Goal: Transaction & Acquisition: Book appointment/travel/reservation

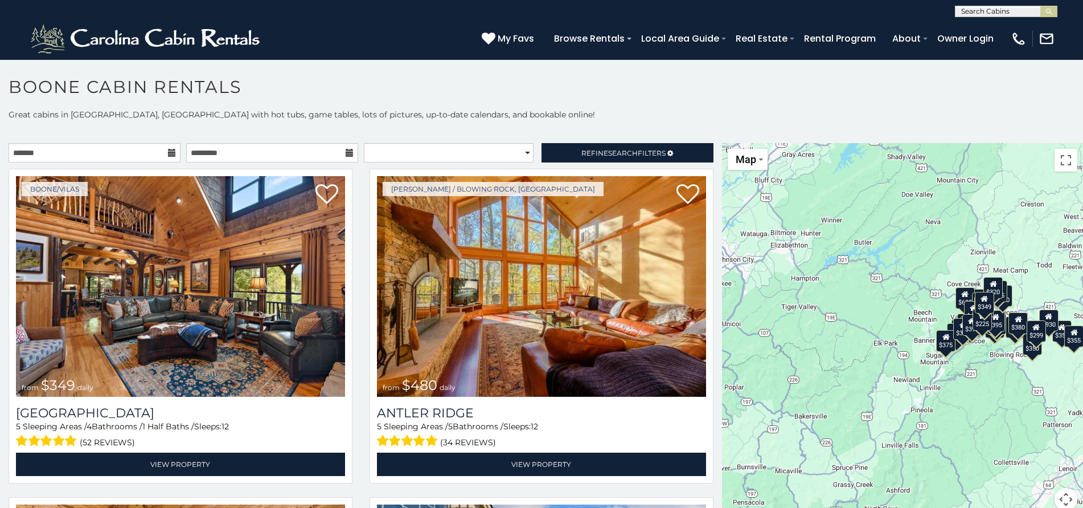
click at [170, 156] on icon at bounding box center [172, 153] width 8 height 8
click at [168, 150] on icon at bounding box center [172, 153] width 8 height 8
click at [151, 154] on input "text" at bounding box center [95, 152] width 172 height 19
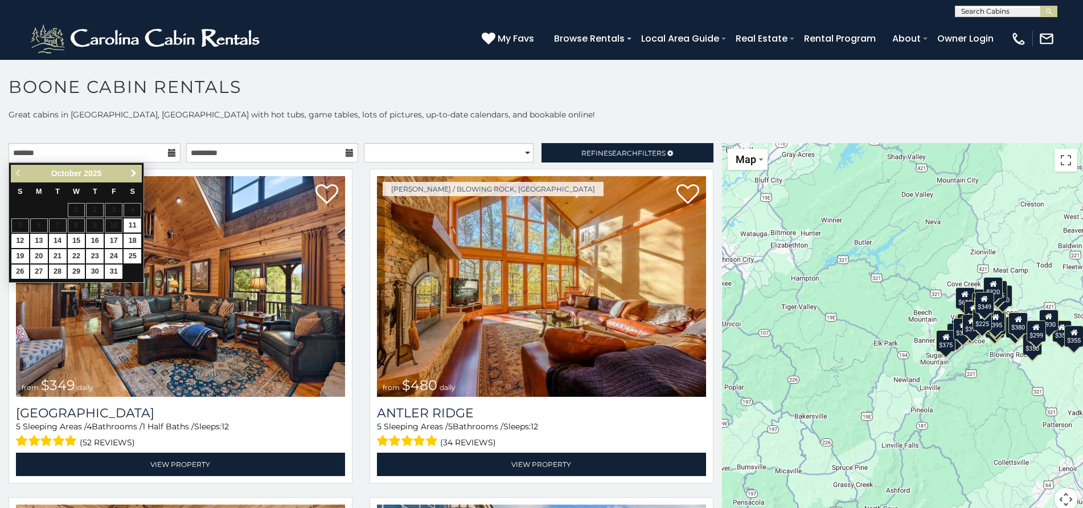
click at [134, 173] on span "Next" at bounding box center [133, 173] width 9 height 9
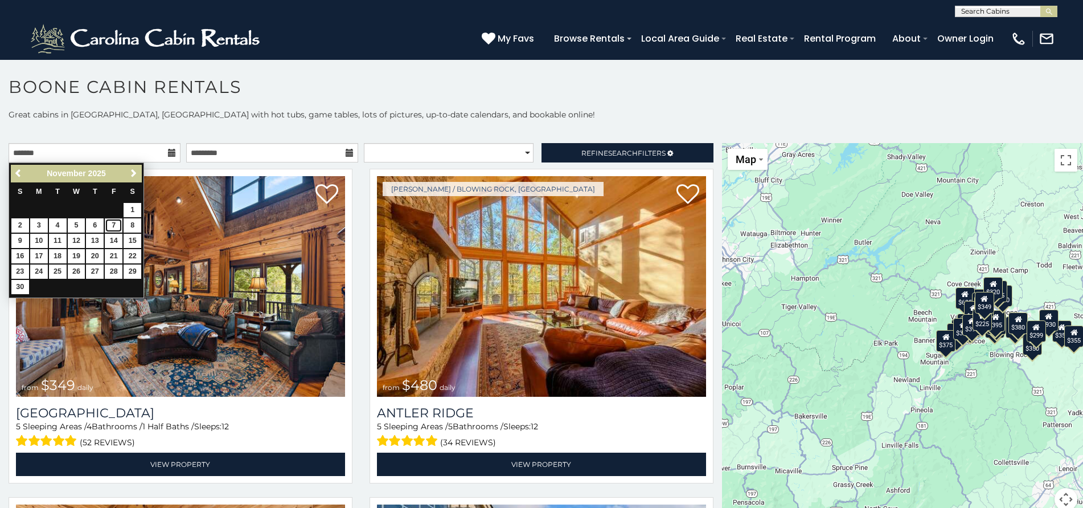
click at [118, 224] on link "7" at bounding box center [114, 225] width 18 height 14
type input "**********"
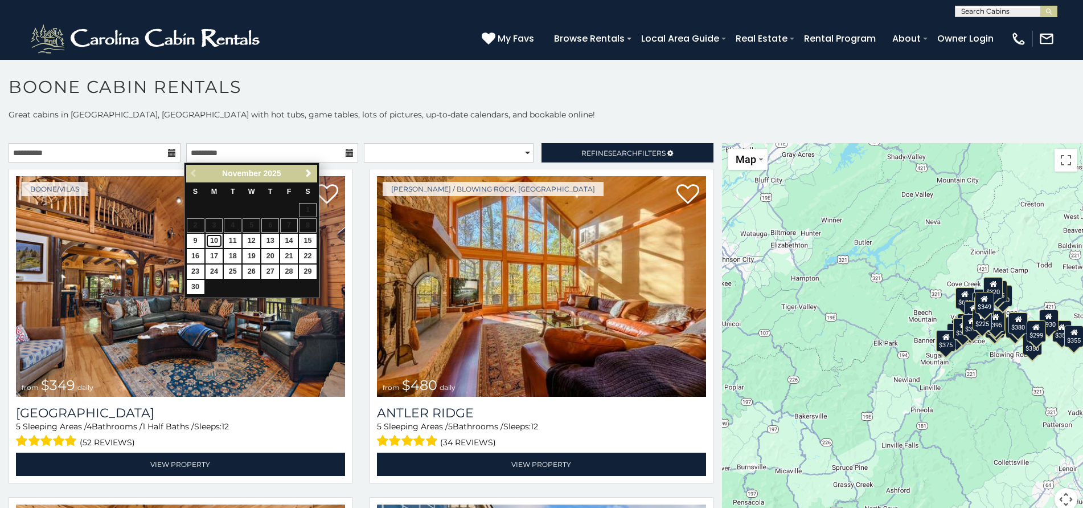
click at [215, 238] on link "10" at bounding box center [215, 241] width 18 height 14
type input "**********"
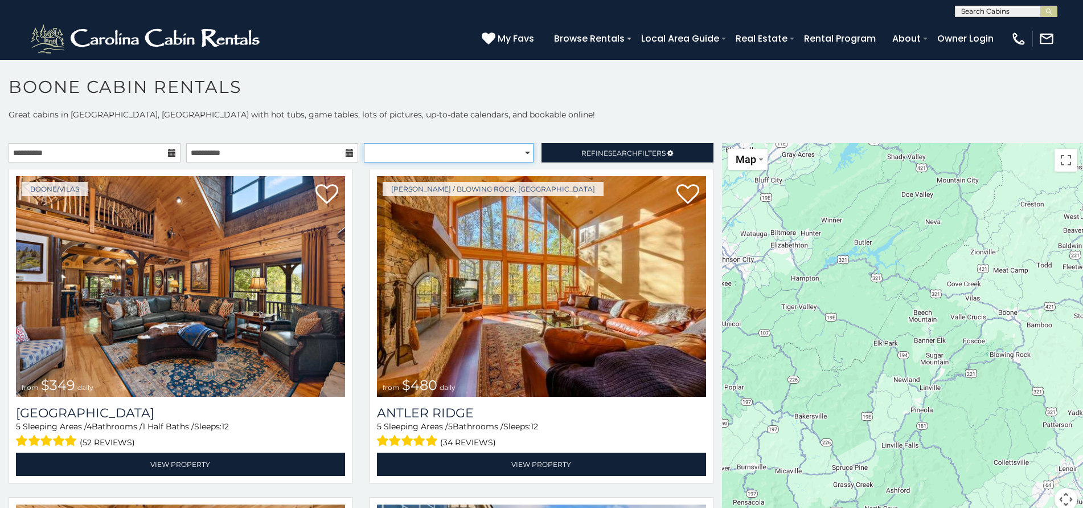
click at [523, 151] on select "**********" at bounding box center [449, 152] width 170 height 19
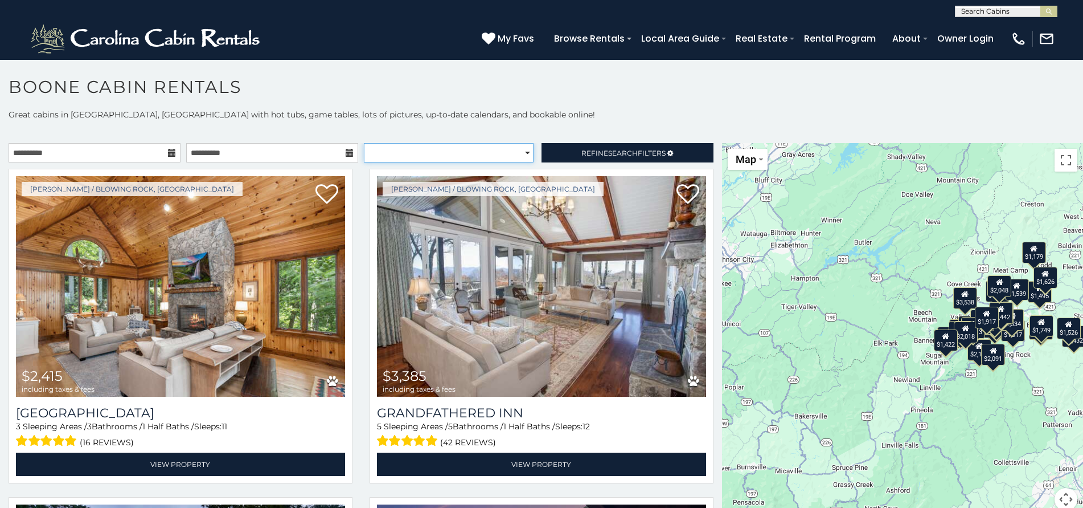
select select "******"
click at [364, 143] on select "**********" at bounding box center [449, 152] width 170 height 19
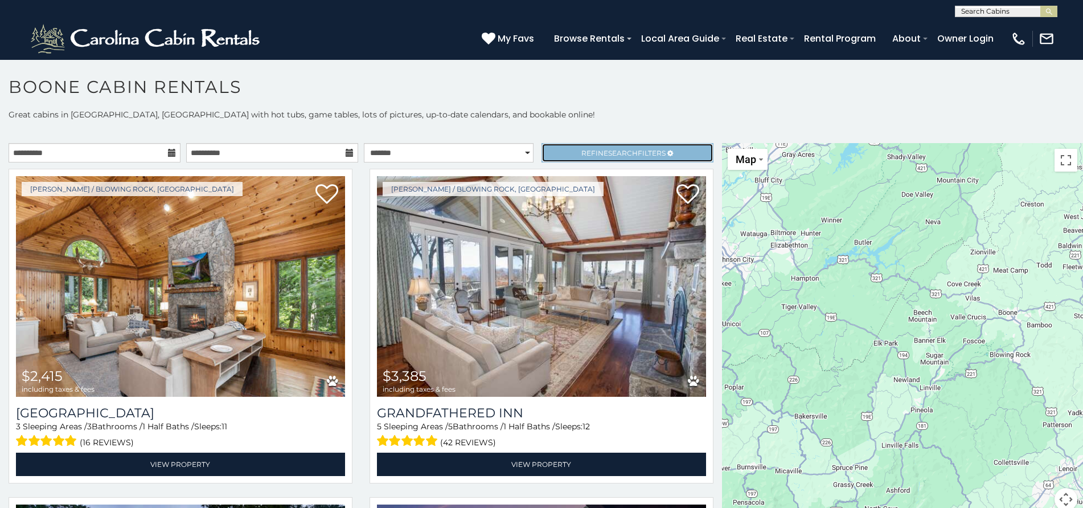
click at [631, 152] on span "Refine Search Filters" at bounding box center [624, 153] width 84 height 9
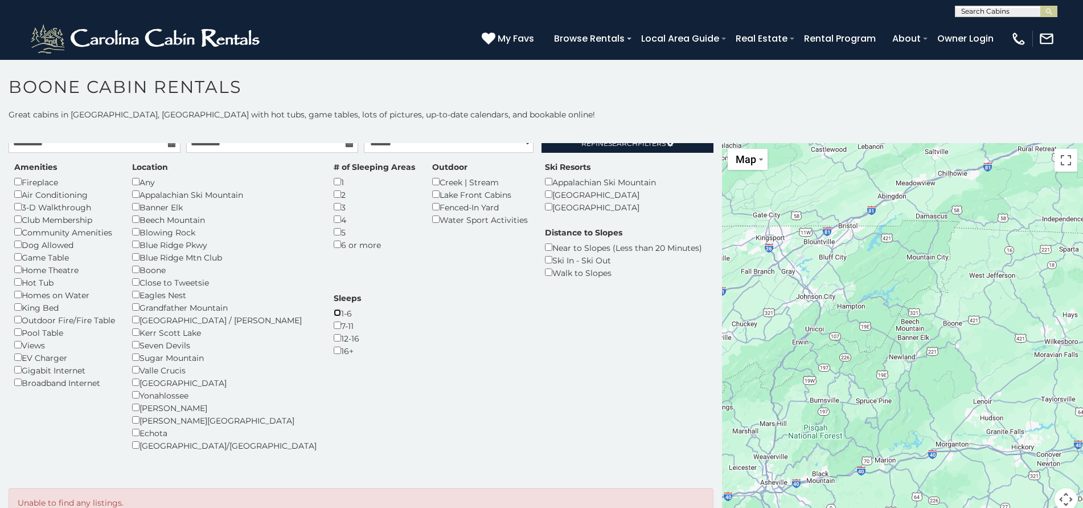
scroll to position [15, 0]
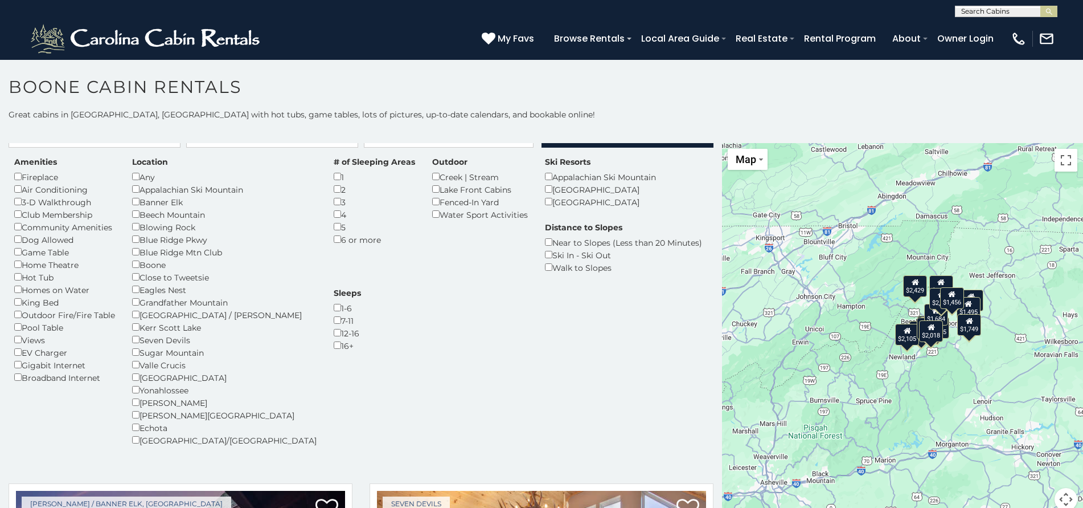
click at [938, 370] on div "$2,752 $1,668 $1,626 $2,018 $1,495 $1,749 $1,422 $2,105 $2,429 $1,405 $1,805 $1…" at bounding box center [902, 333] width 361 height 381
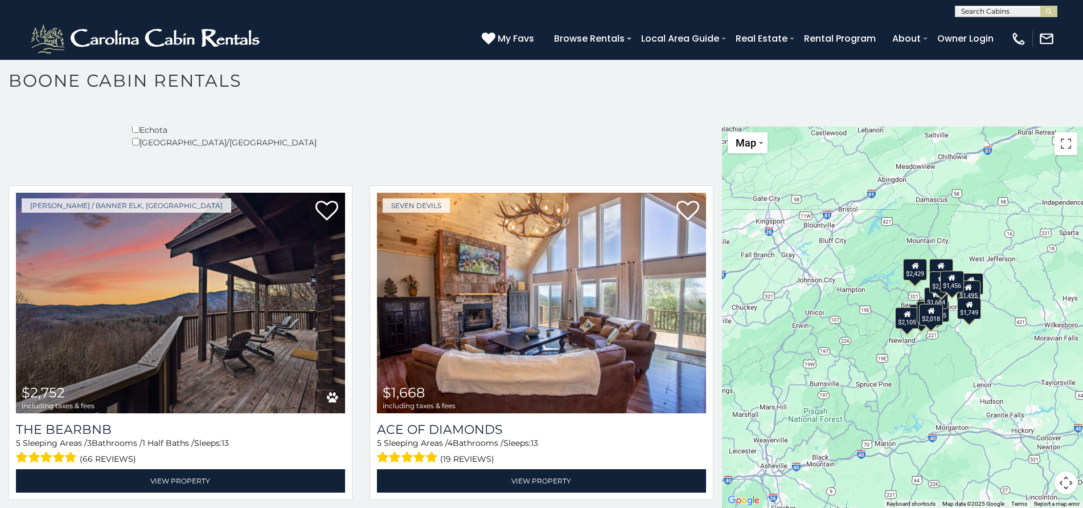
scroll to position [300, 0]
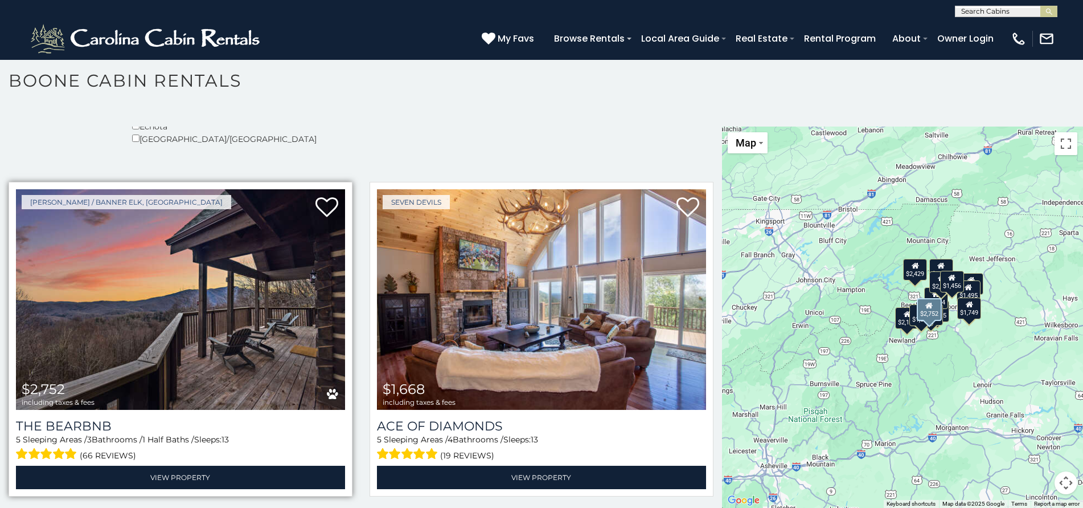
click at [187, 314] on img at bounding box center [180, 299] width 329 height 220
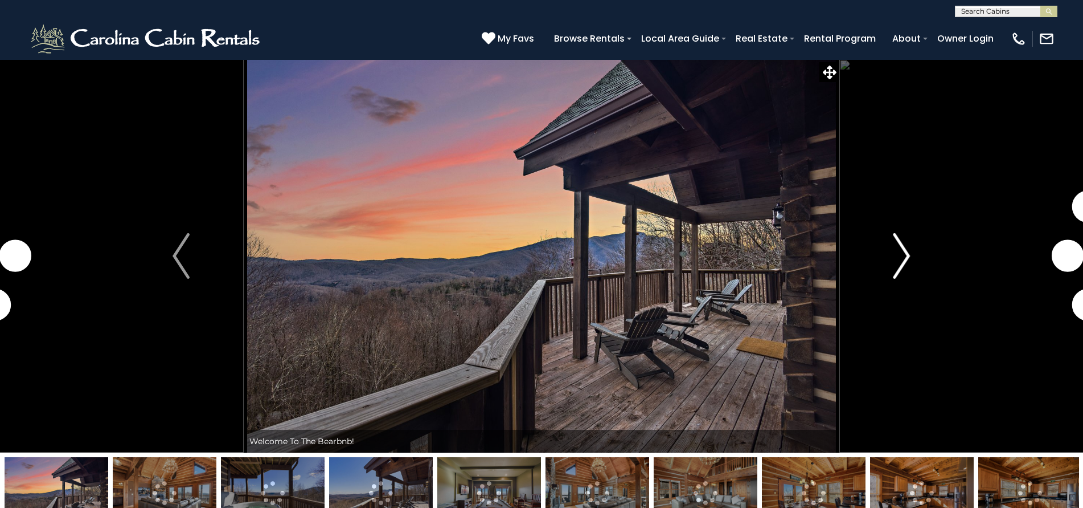
click at [903, 257] on img "Next" at bounding box center [902, 256] width 17 height 46
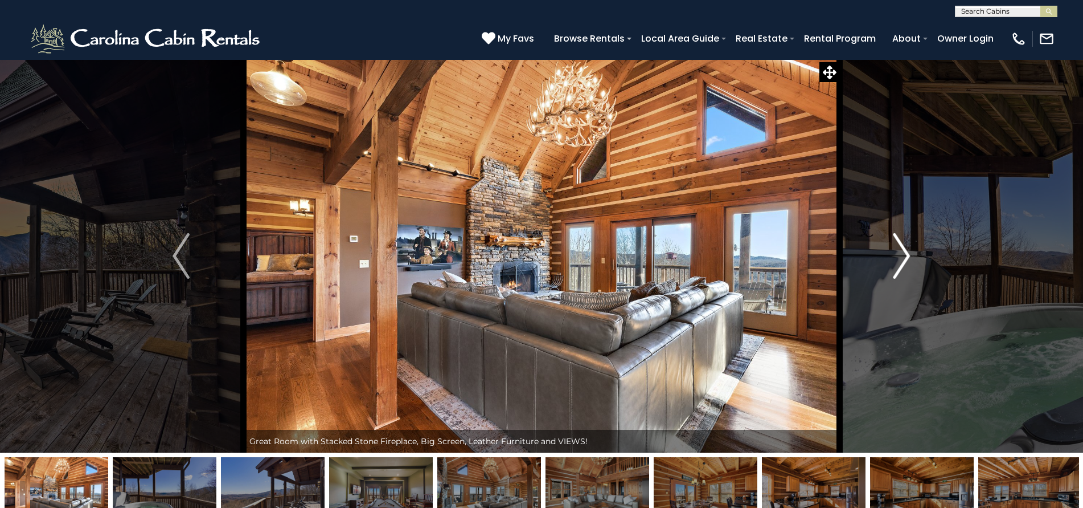
click at [903, 257] on img "Next" at bounding box center [902, 256] width 17 height 46
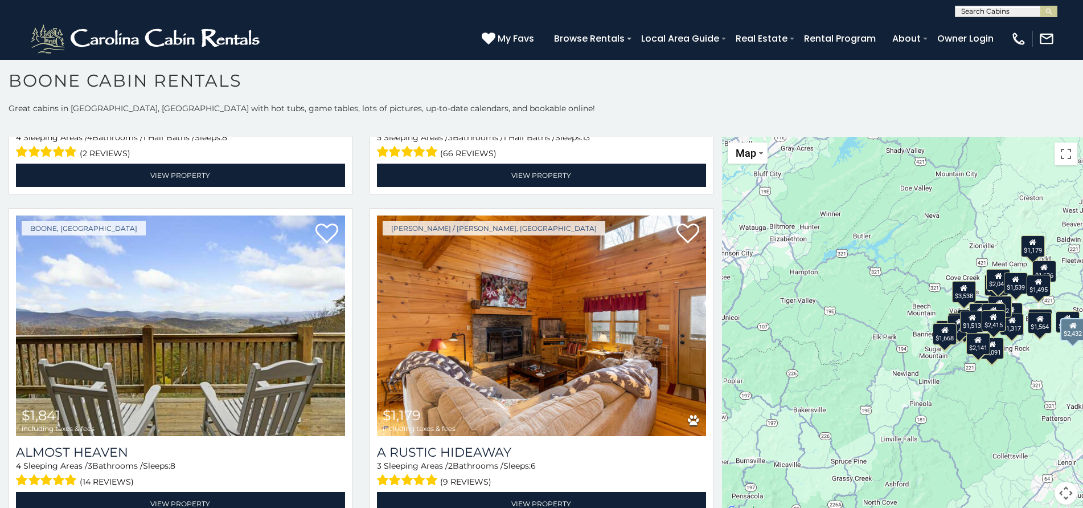
scroll to position [968, 0]
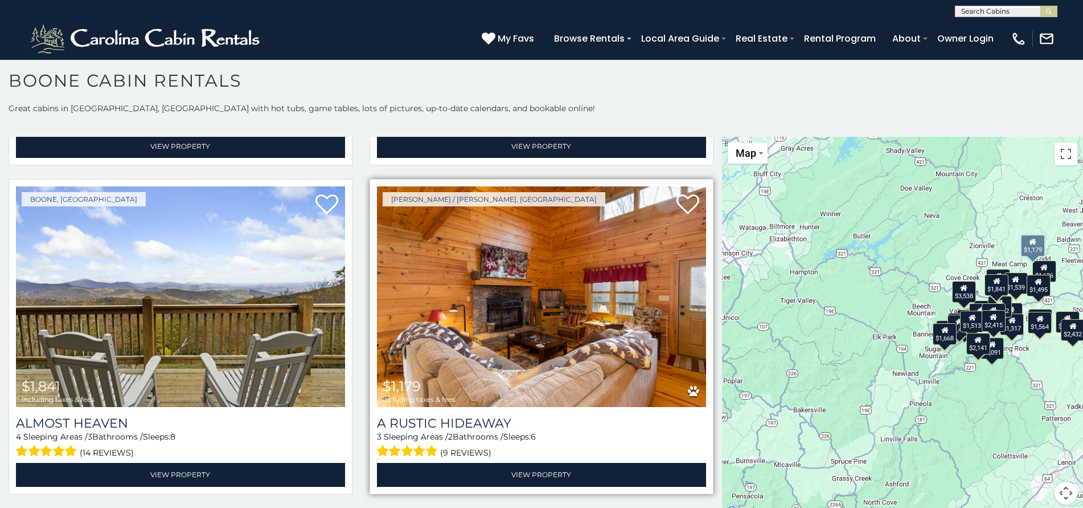
click at [525, 272] on img at bounding box center [541, 296] width 329 height 220
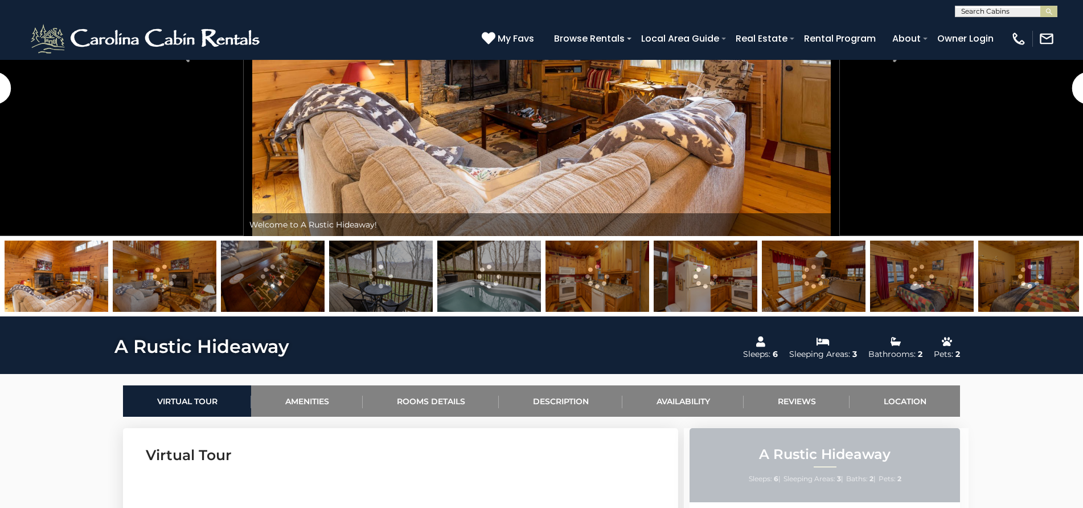
scroll to position [228, 0]
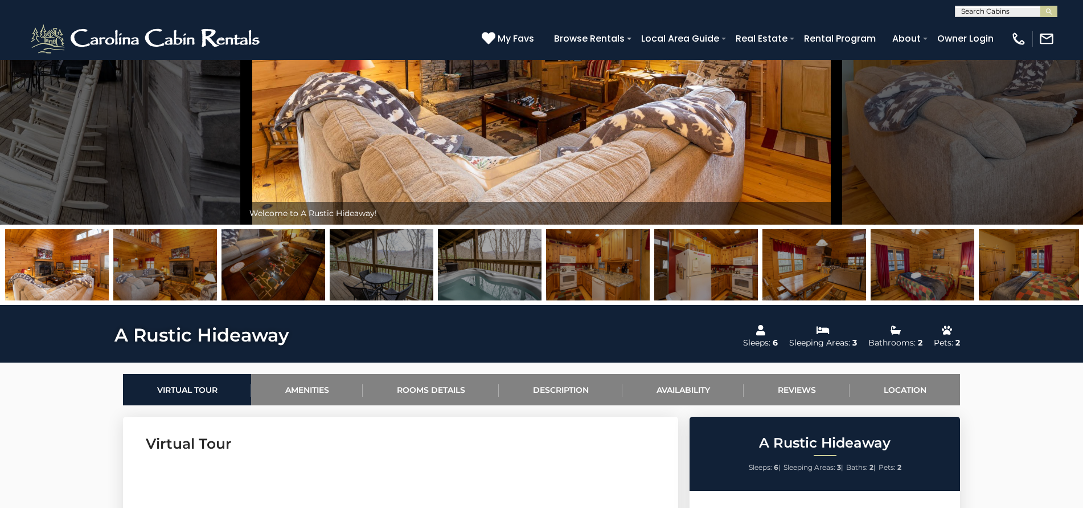
click at [503, 283] on img at bounding box center [490, 264] width 104 height 71
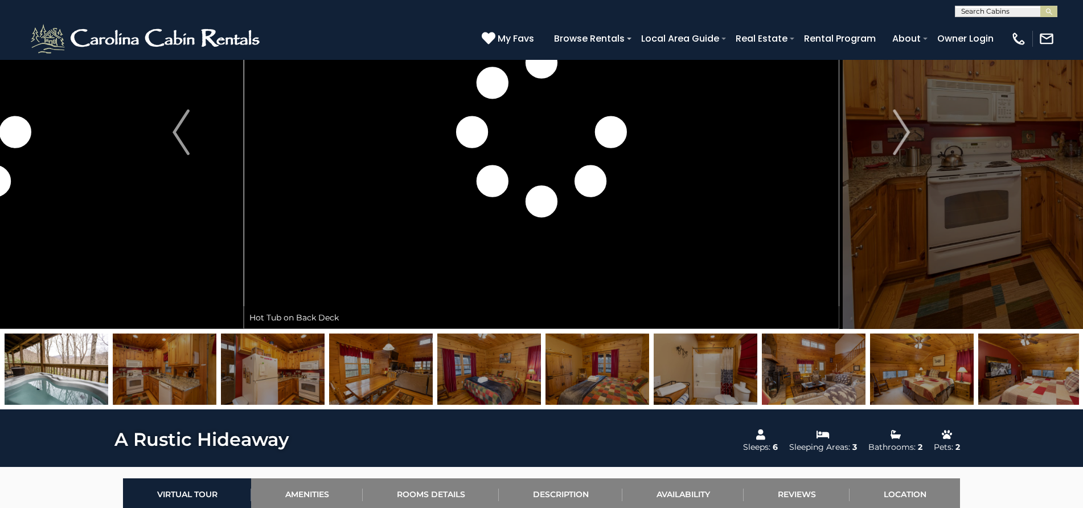
scroll to position [57, 0]
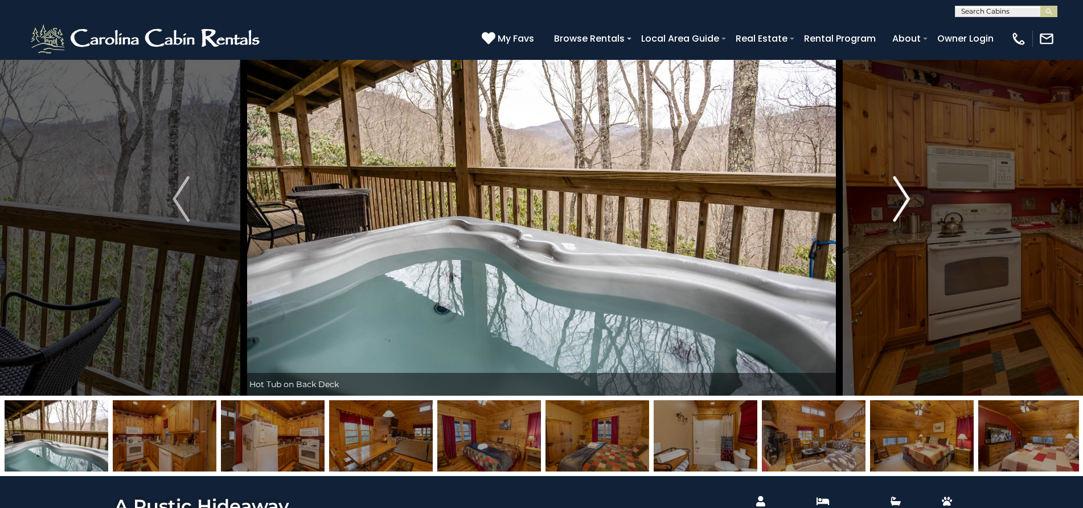
click at [900, 198] on img "Next" at bounding box center [902, 199] width 17 height 46
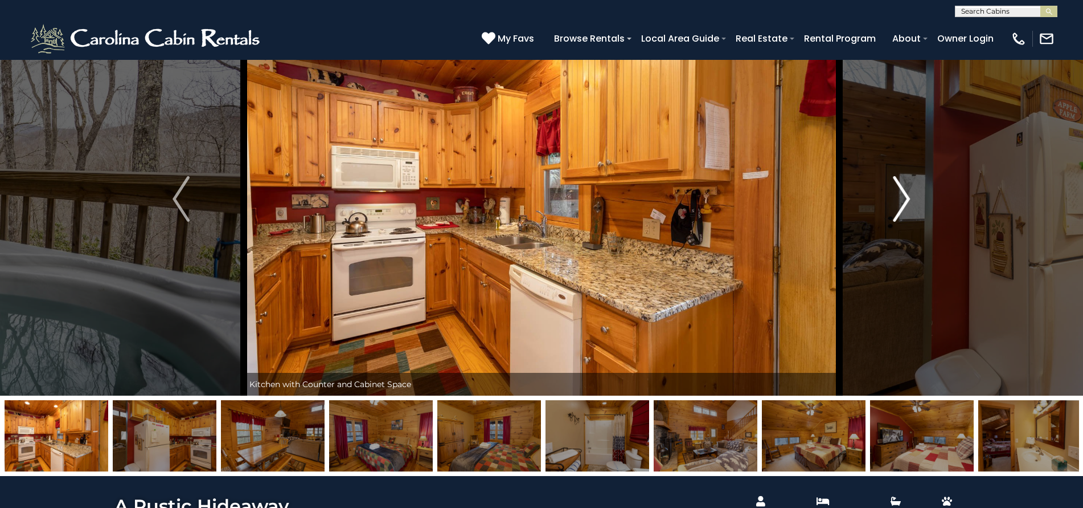
click at [900, 198] on img "Next" at bounding box center [902, 199] width 17 height 46
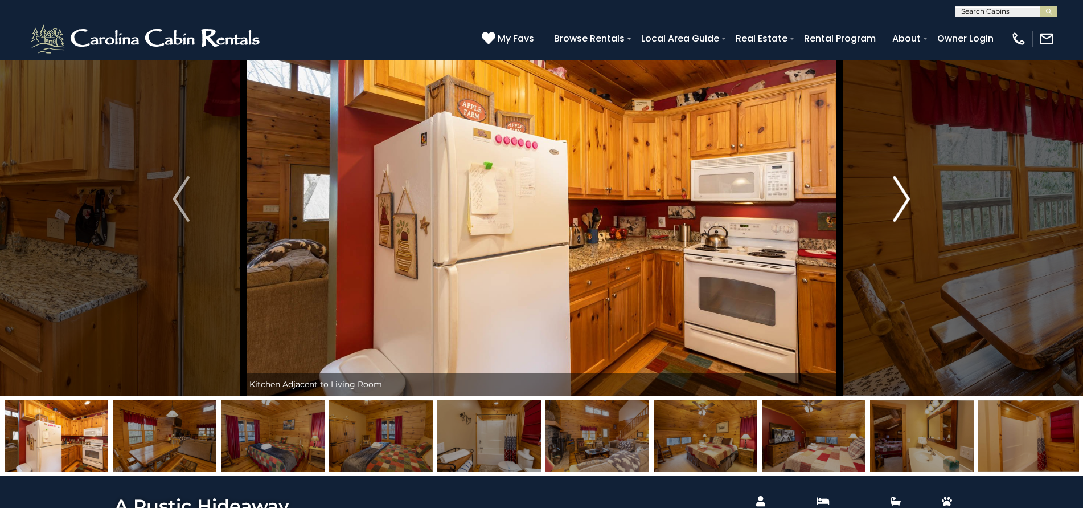
click at [900, 198] on img "Next" at bounding box center [902, 199] width 17 height 46
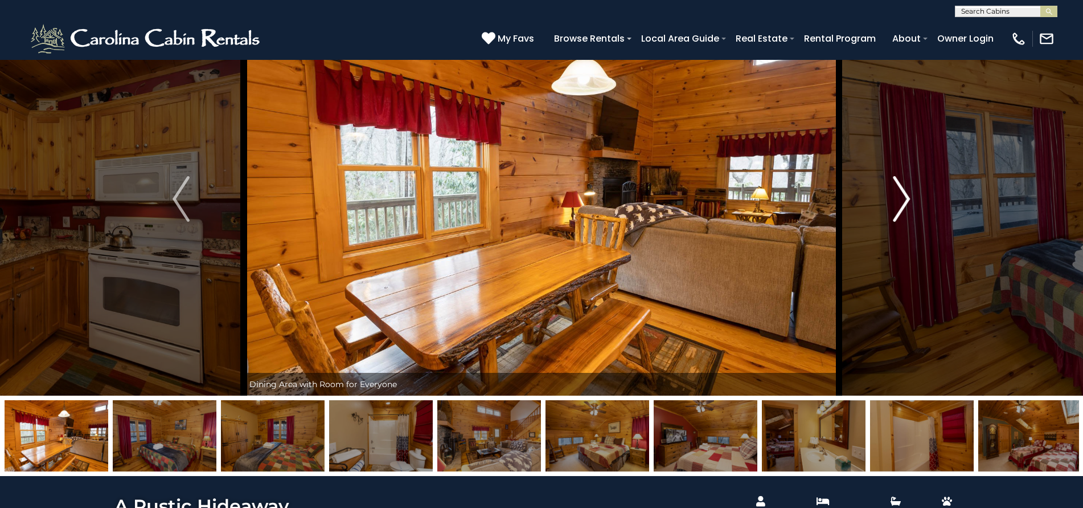
click at [900, 198] on img "Next" at bounding box center [902, 199] width 17 height 46
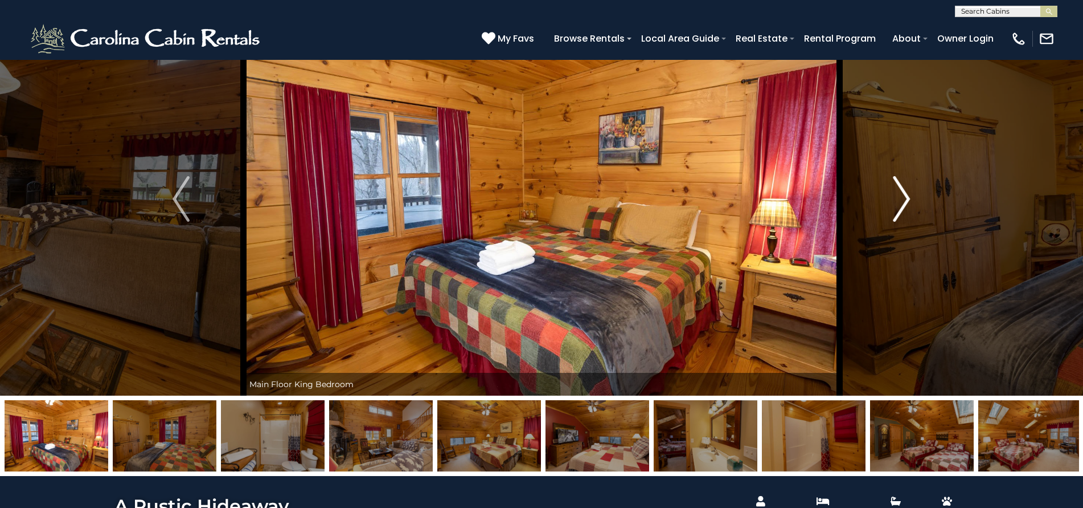
click at [900, 198] on img "Next" at bounding box center [902, 199] width 17 height 46
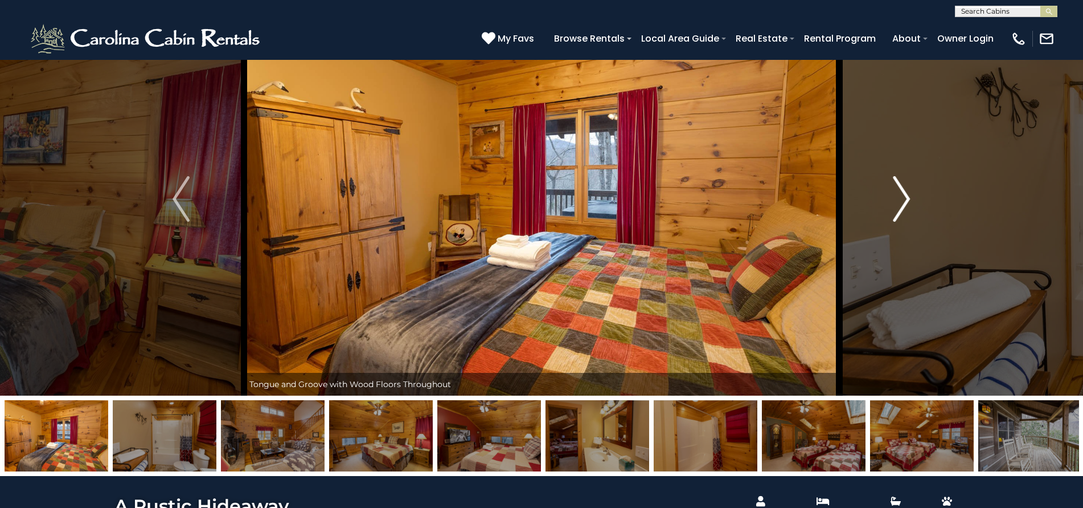
click at [900, 198] on img "Next" at bounding box center [902, 199] width 17 height 46
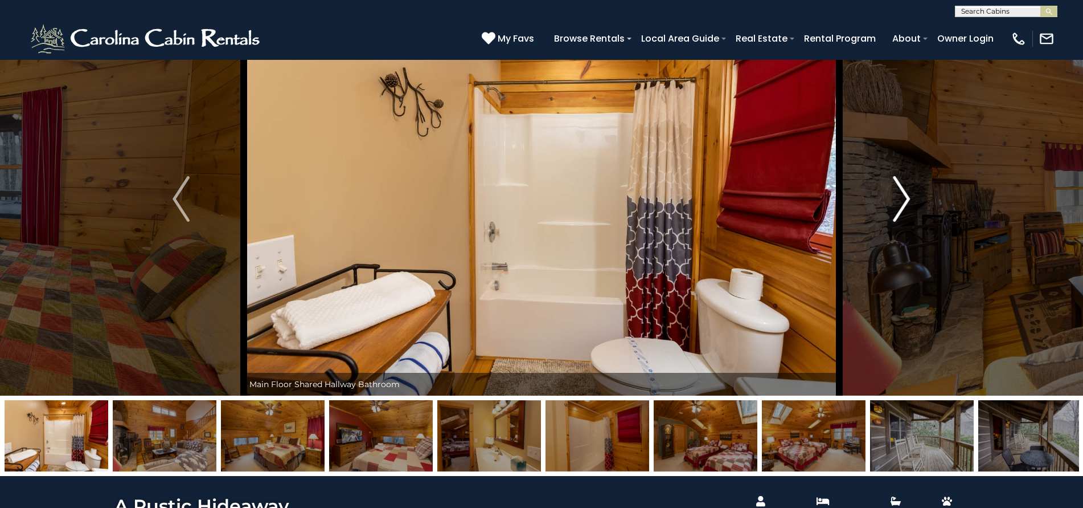
click at [900, 198] on img "Next" at bounding box center [902, 199] width 17 height 46
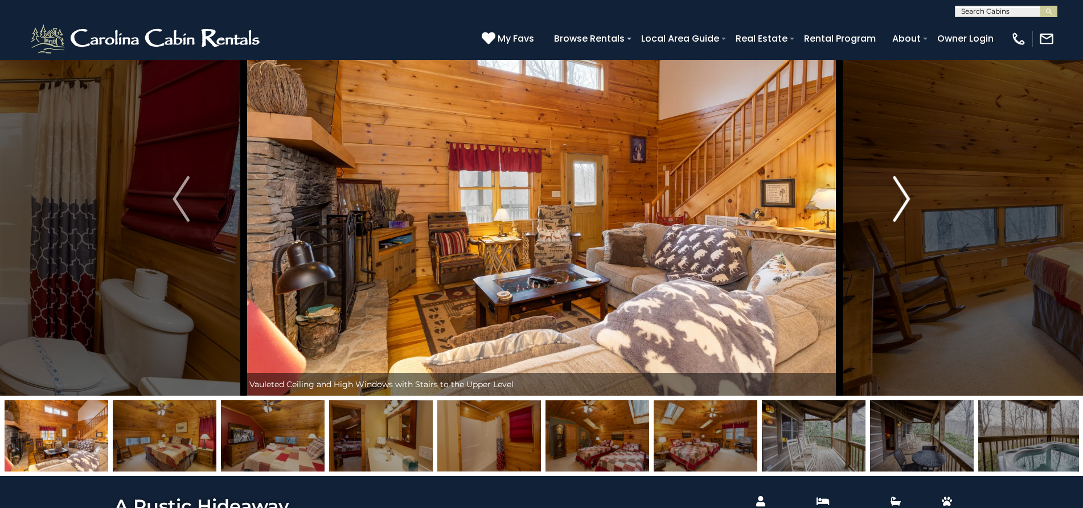
click at [900, 198] on img "Next" at bounding box center [902, 199] width 17 height 46
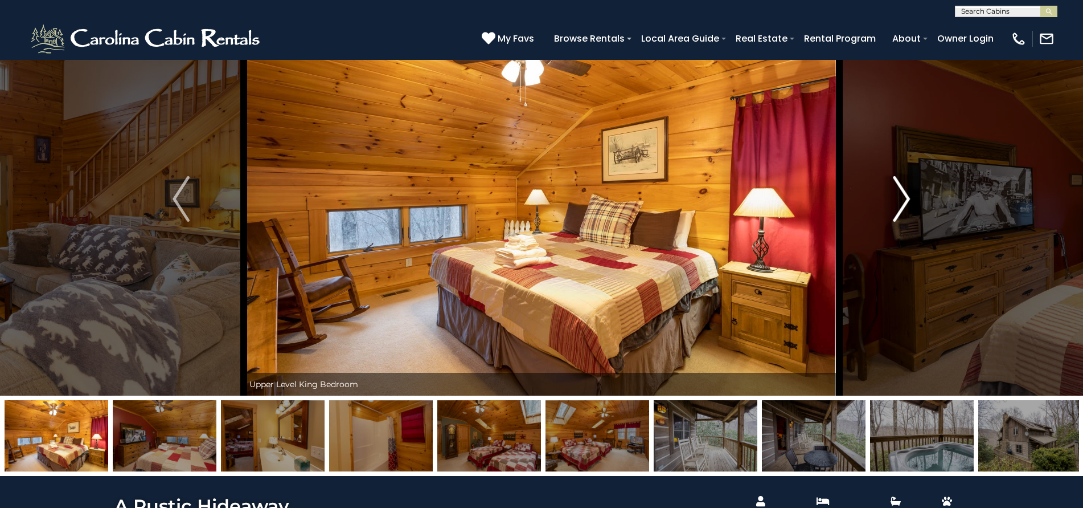
click at [900, 198] on img "Next" at bounding box center [902, 199] width 17 height 46
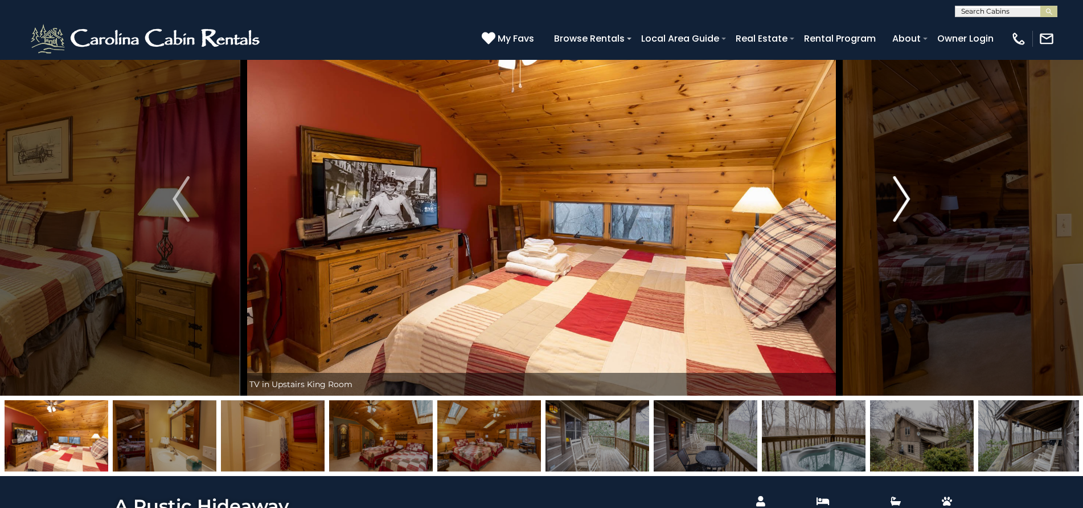
click at [900, 198] on img "Next" at bounding box center [902, 199] width 17 height 46
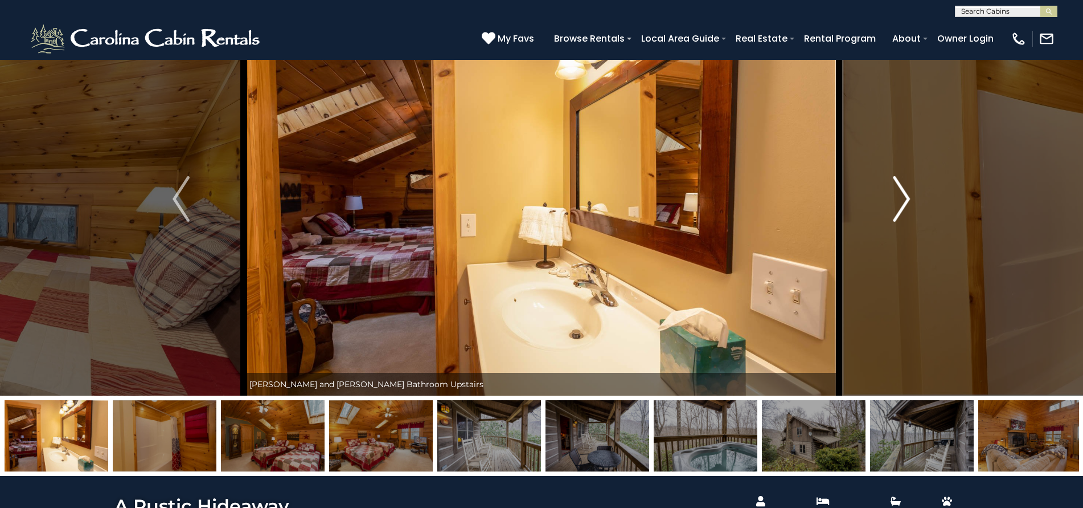
click at [900, 198] on img "Next" at bounding box center [902, 199] width 17 height 46
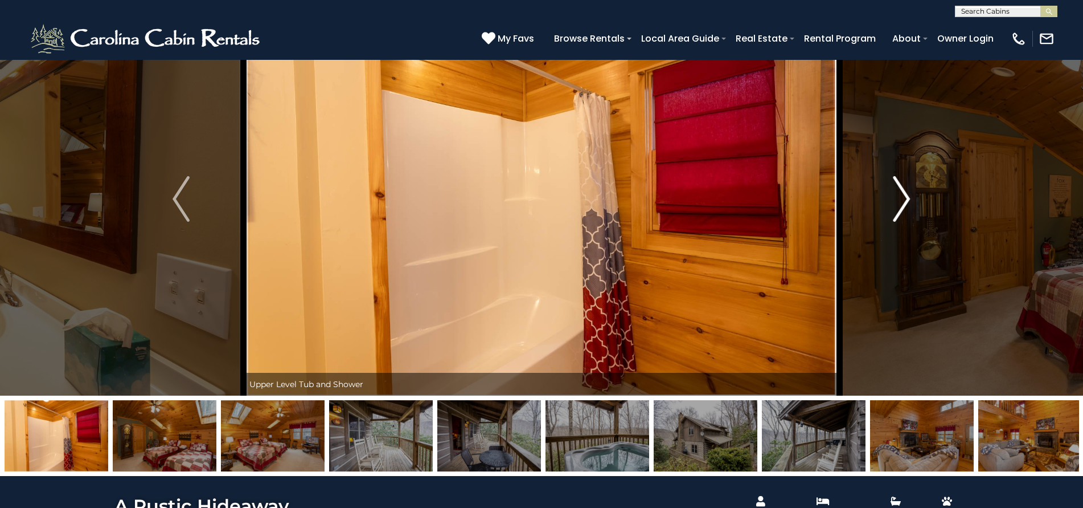
click at [900, 198] on img "Next" at bounding box center [902, 199] width 17 height 46
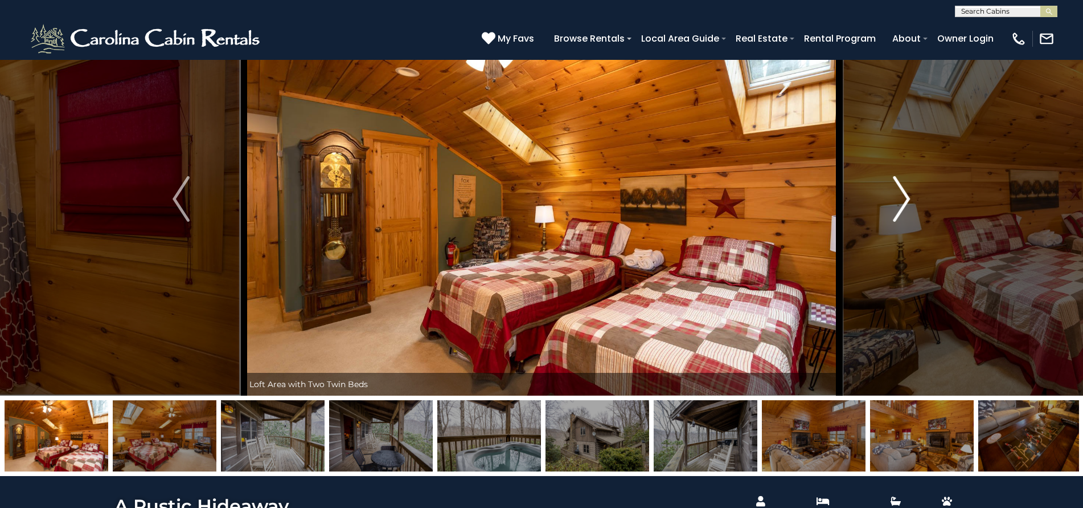
click at [900, 198] on img "Next" at bounding box center [902, 199] width 17 height 46
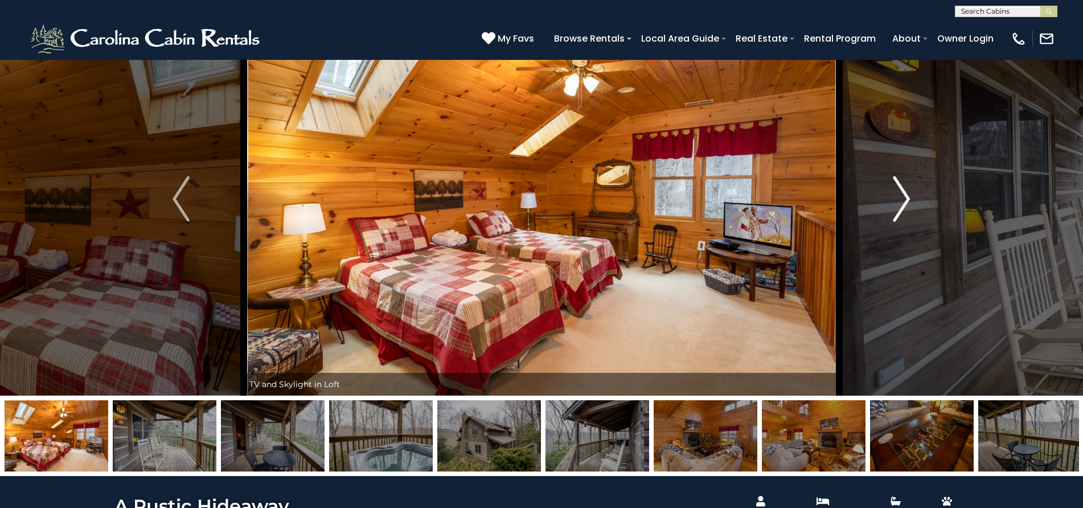
click at [900, 198] on img "Next" at bounding box center [902, 199] width 17 height 46
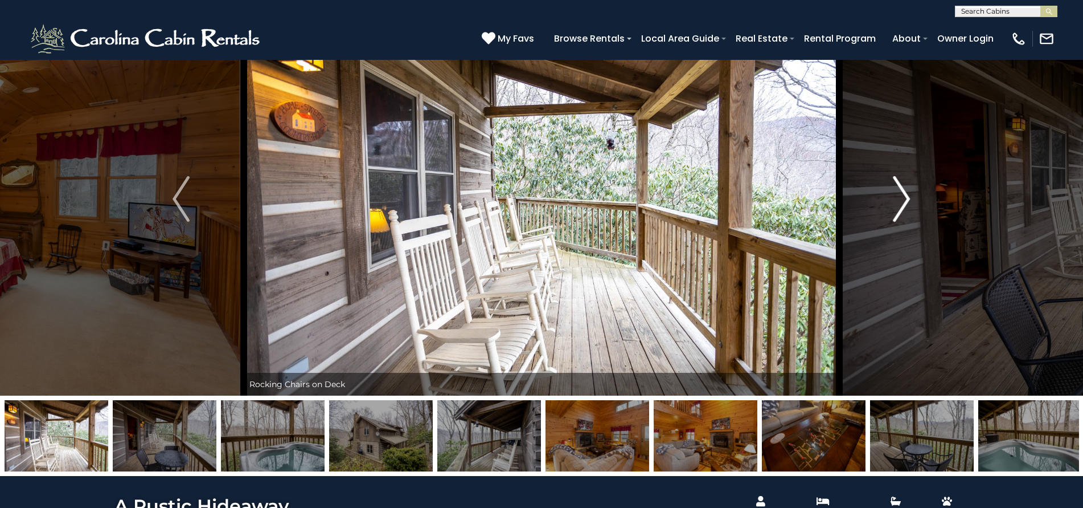
click at [900, 198] on img "Next" at bounding box center [902, 199] width 17 height 46
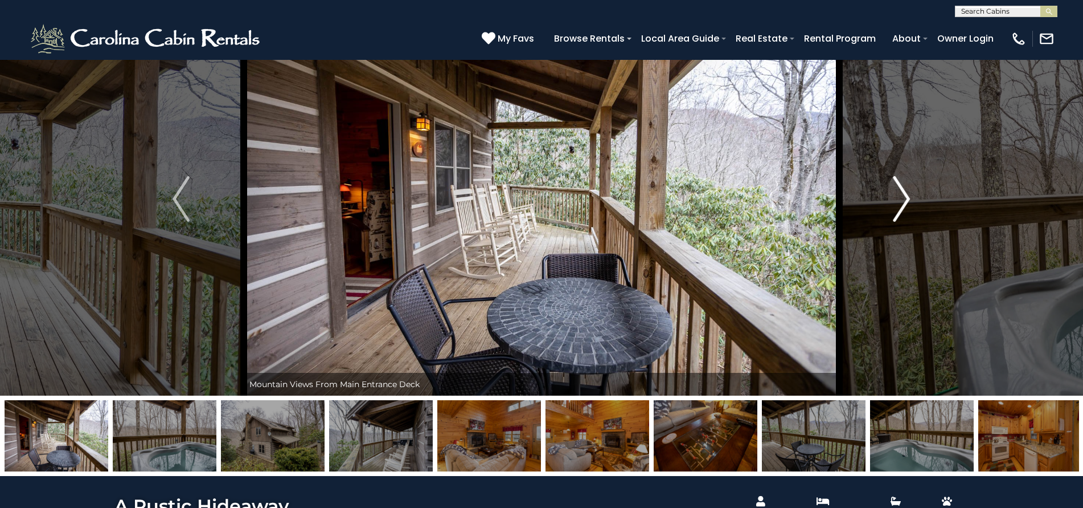
click at [900, 198] on img "Next" at bounding box center [902, 199] width 17 height 46
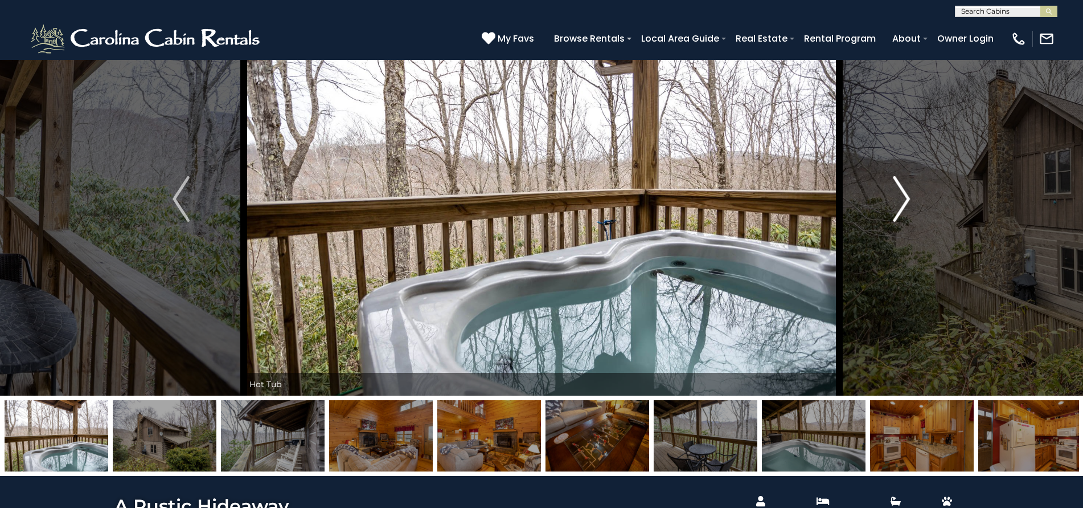
click at [900, 198] on img "Next" at bounding box center [902, 199] width 17 height 46
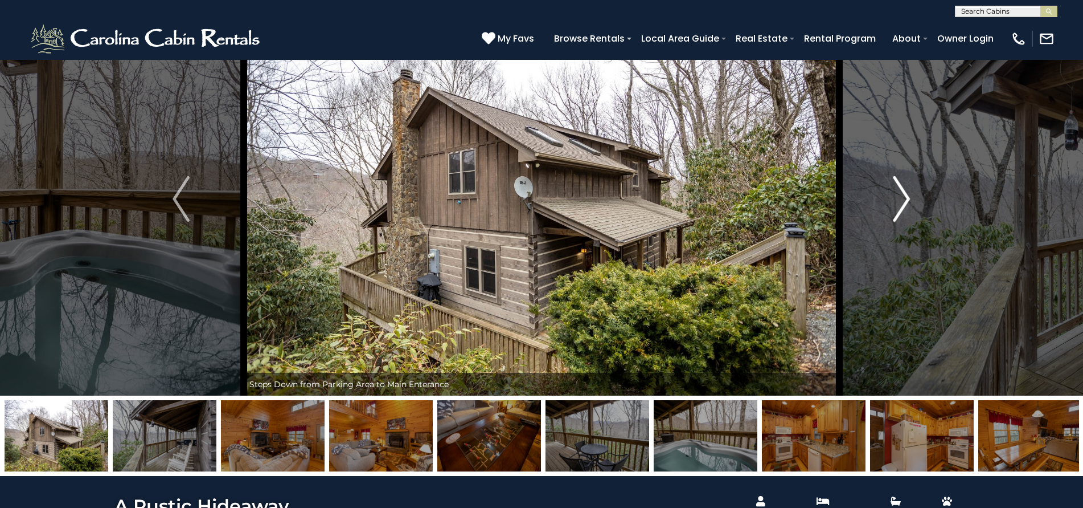
click at [900, 198] on img "Next" at bounding box center [902, 199] width 17 height 46
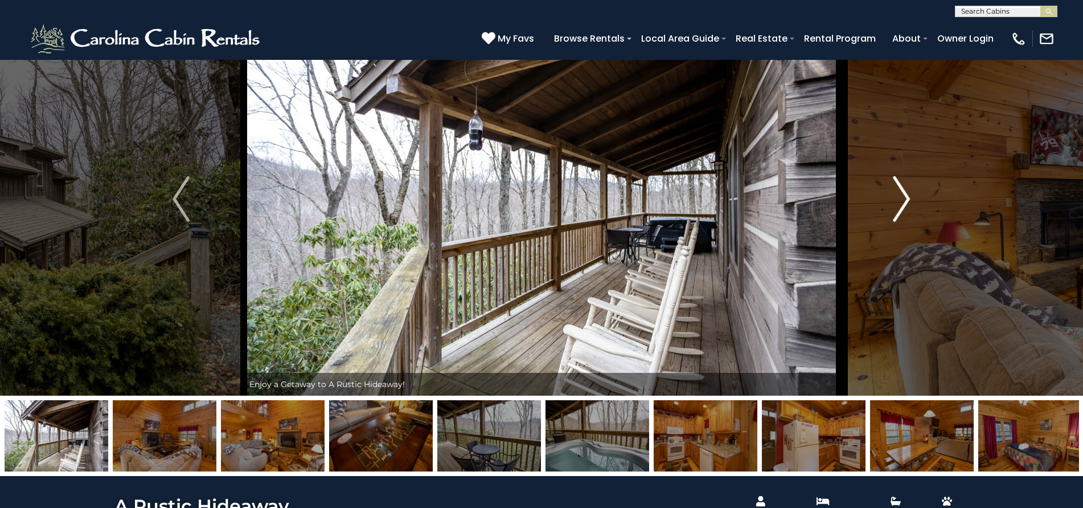
click at [900, 198] on img "Next" at bounding box center [902, 199] width 17 height 46
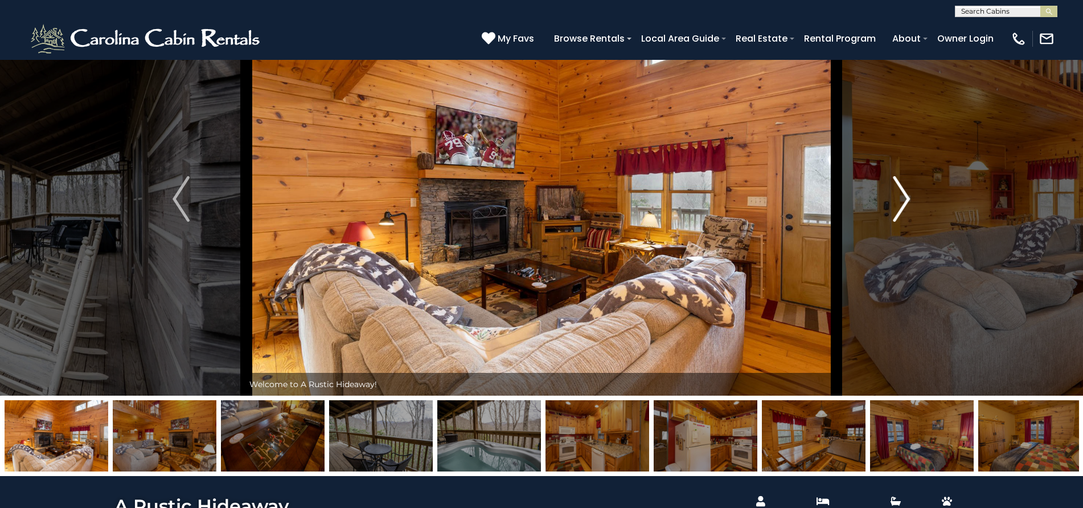
click at [900, 198] on img "Next" at bounding box center [902, 199] width 17 height 46
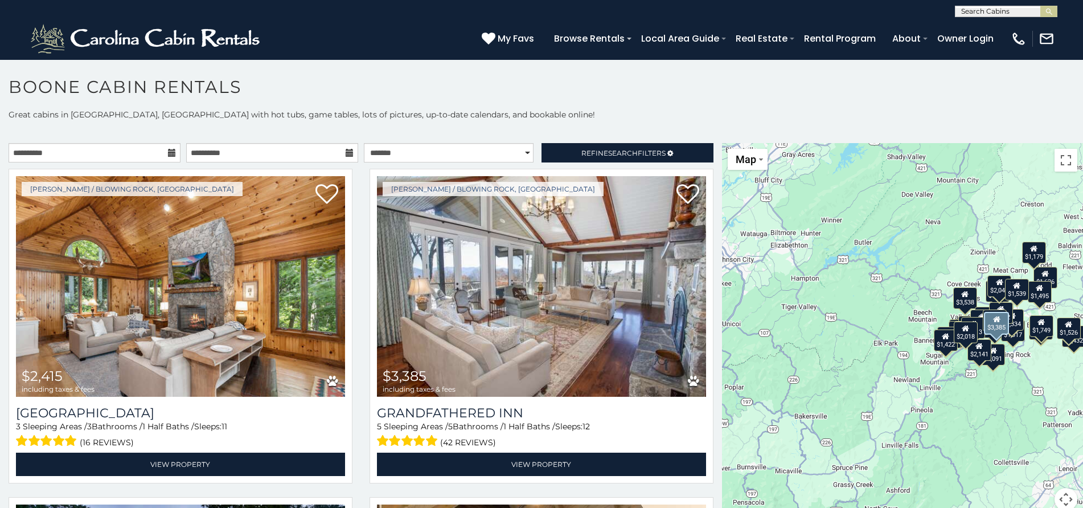
scroll to position [6, 0]
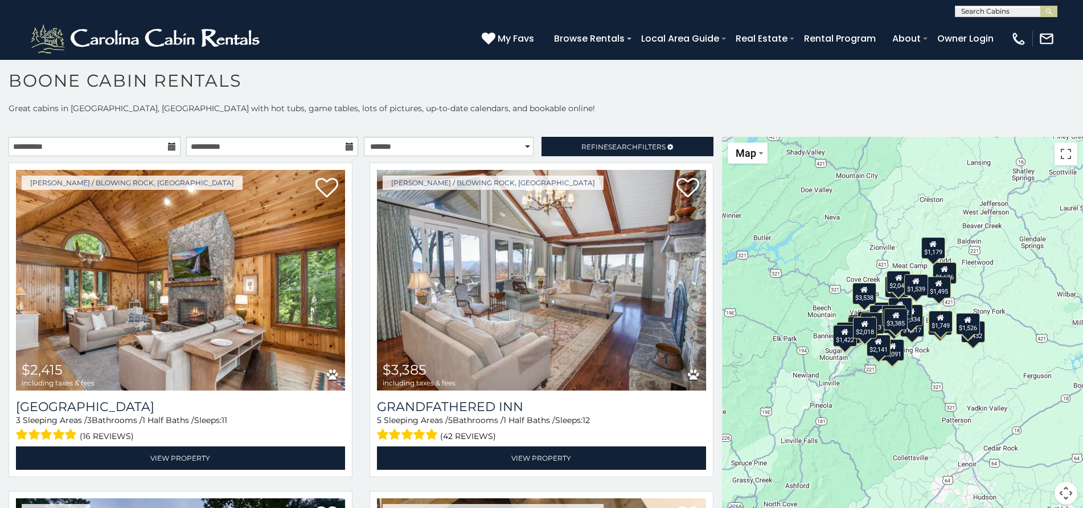
drag, startPoint x: 952, startPoint y: 255, endPoint x: 848, endPoint y: 256, distance: 103.7
click at [849, 256] on div "$2,415 $3,385 $3,538 $2,432 $2,752 $2,493 $1,841 $1,917 $1,317 $1,405 $1,771 $2…" at bounding box center [902, 327] width 361 height 381
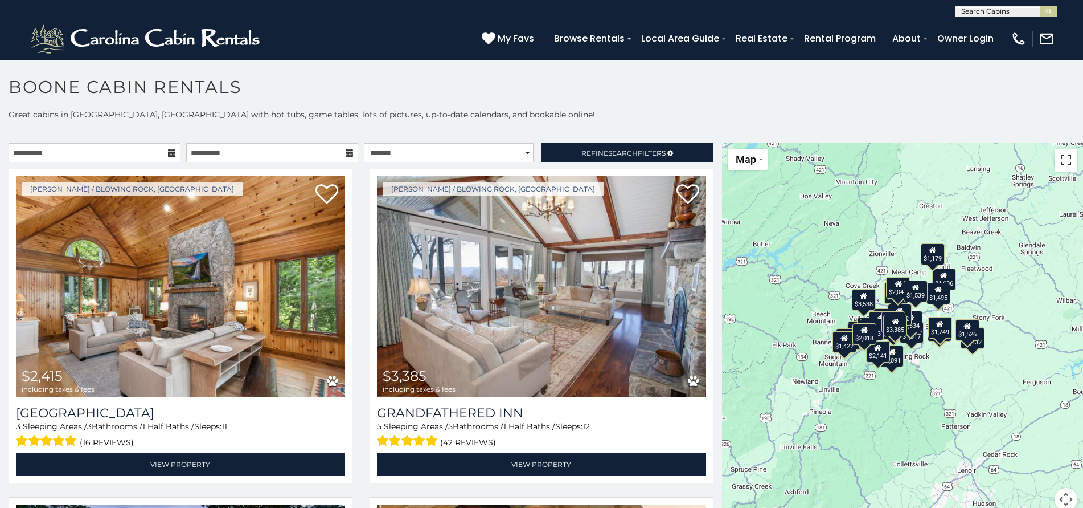
click at [1064, 167] on button "Toggle fullscreen view" at bounding box center [1066, 160] width 23 height 23
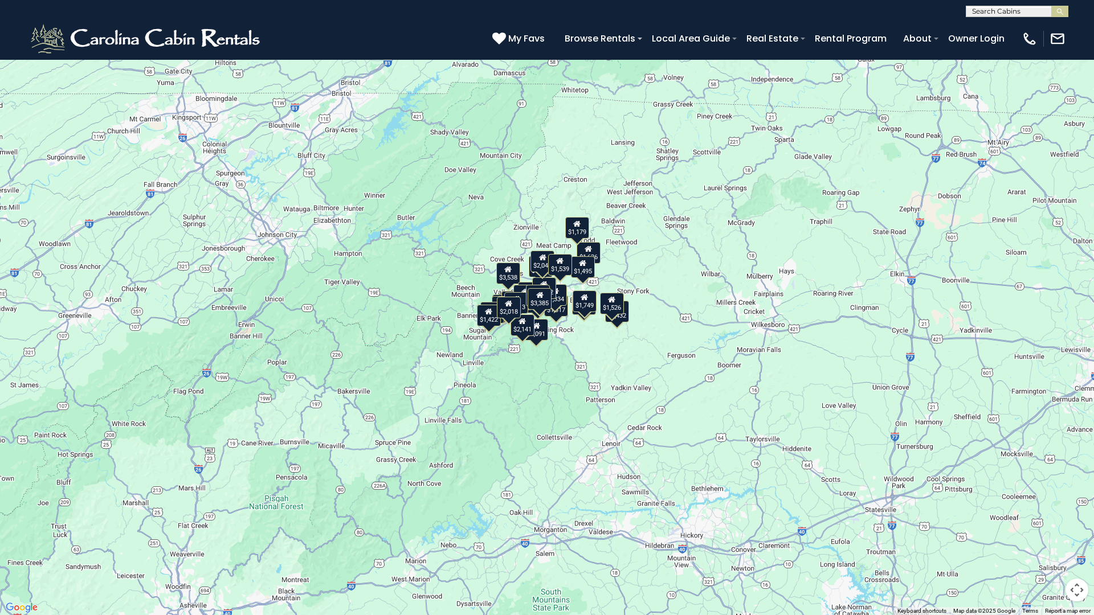
click at [489, 324] on div "$1,422" at bounding box center [489, 316] width 24 height 22
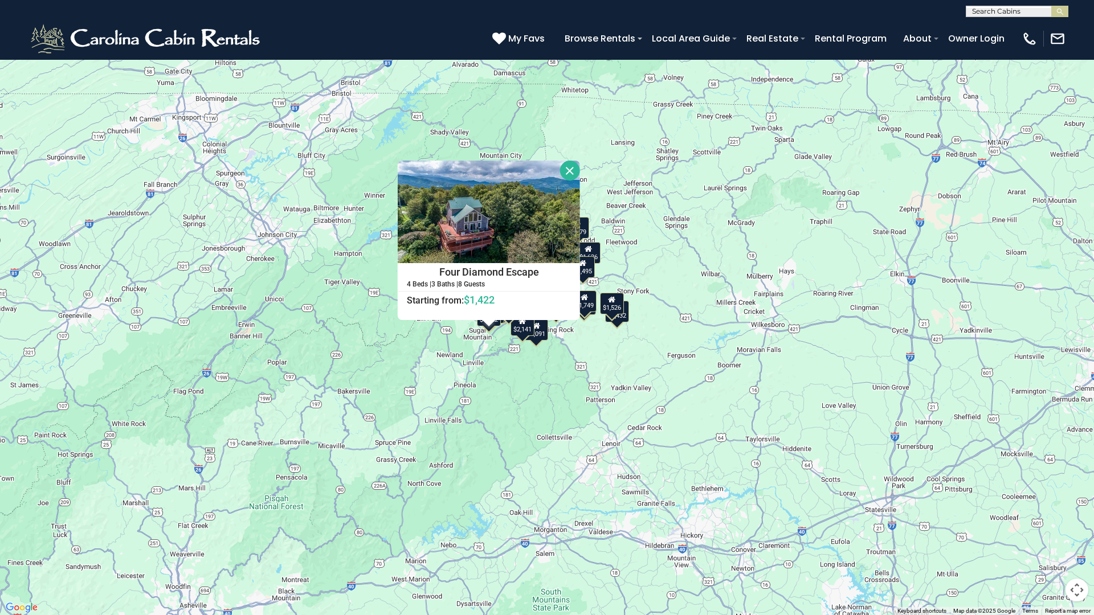
click at [571, 172] on button "Close" at bounding box center [570, 171] width 20 height 20
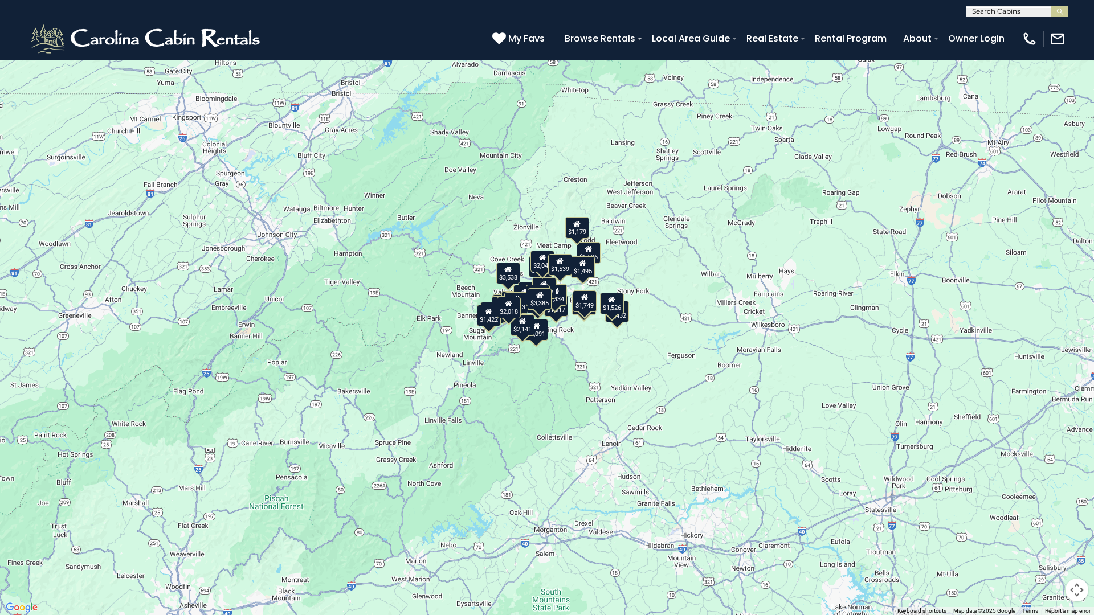
click at [1077, 507] on button "Map camera controls" at bounding box center [1076, 590] width 23 height 23
click at [1074, 507] on button "Map camera controls" at bounding box center [1076, 590] width 23 height 23
click at [1071, 507] on button "Map camera controls" at bounding box center [1076, 590] width 23 height 23
click at [1079, 15] on button "Toggle fullscreen view" at bounding box center [1076, 17] width 23 height 23
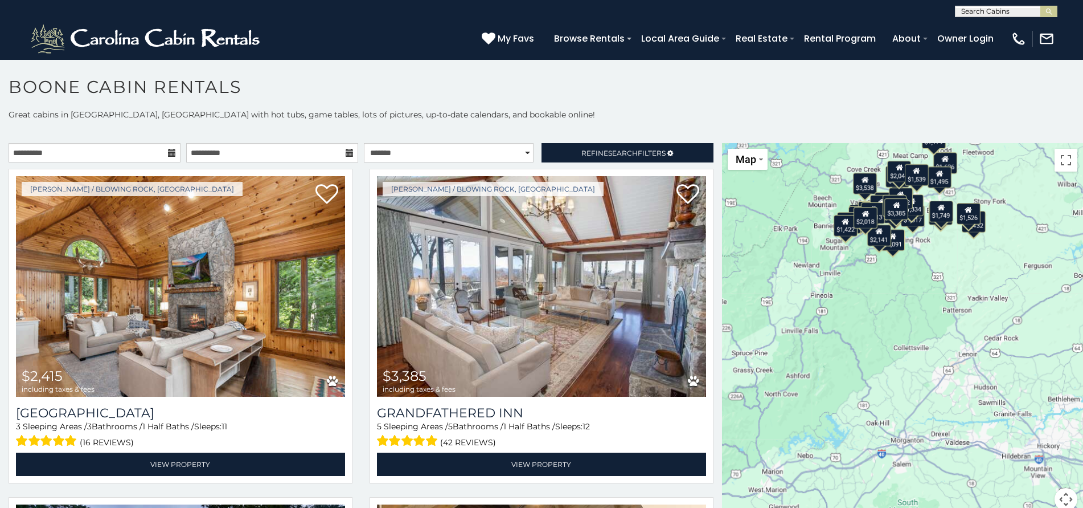
drag, startPoint x: 902, startPoint y: 258, endPoint x: 903, endPoint y: 138, distance: 120.2
click at [903, 138] on div "**********" at bounding box center [541, 316] width 1083 height 415
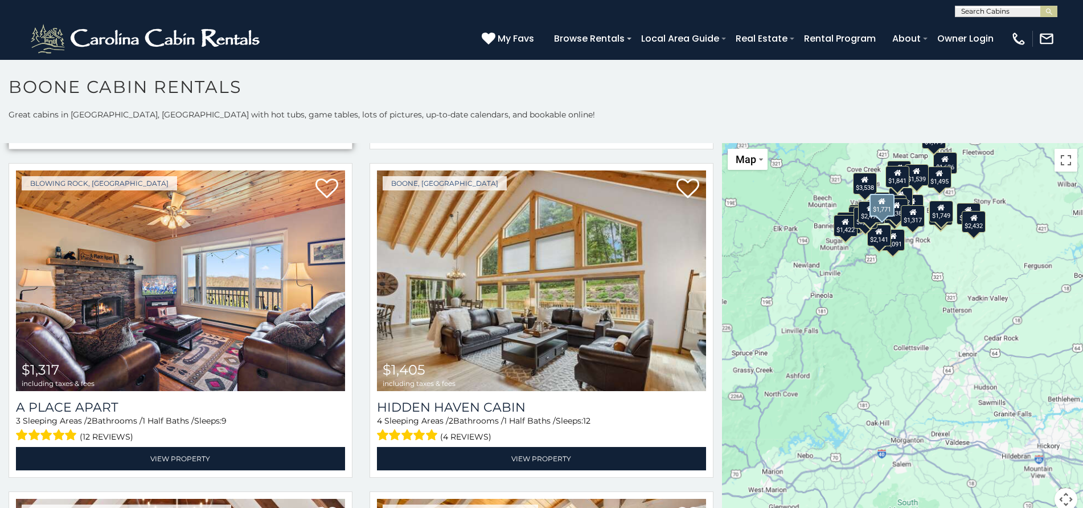
scroll to position [1310, 0]
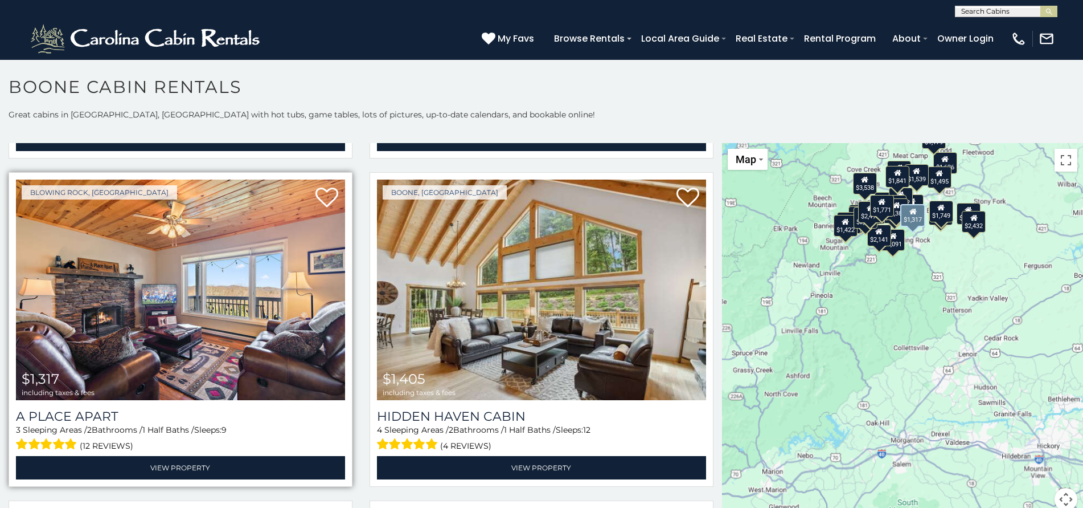
click at [203, 301] on img at bounding box center [180, 289] width 329 height 220
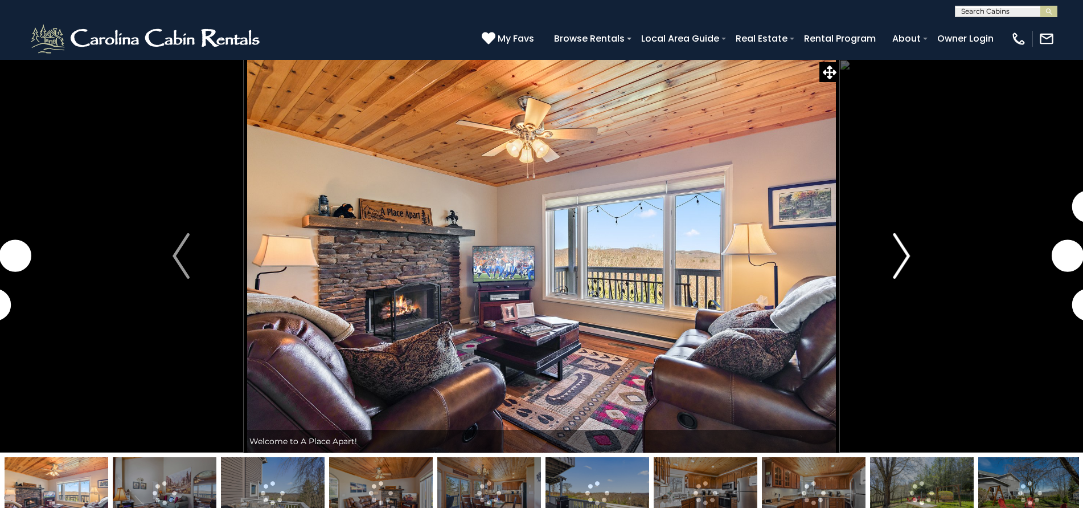
click at [902, 248] on img "Next" at bounding box center [902, 256] width 17 height 46
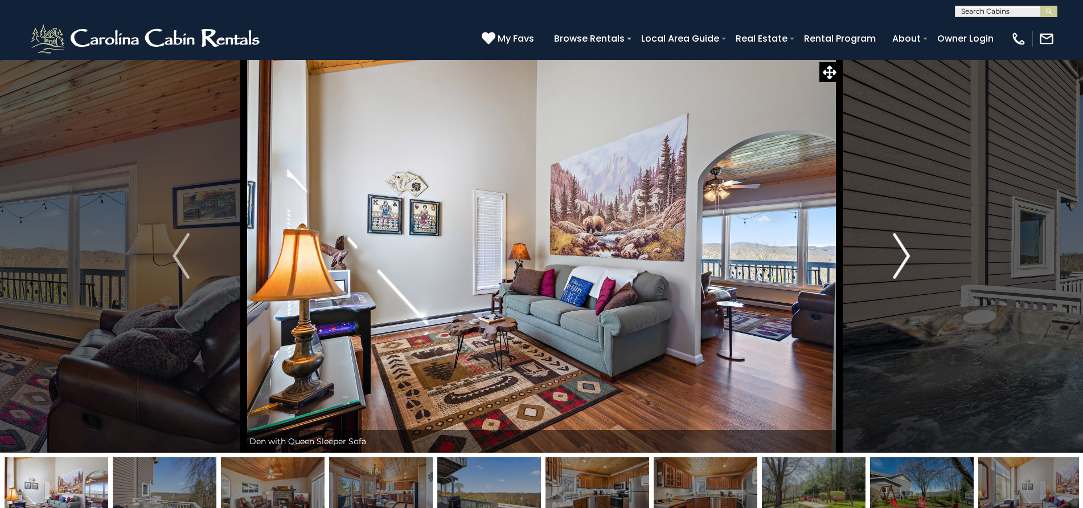
click at [901, 249] on img "Next" at bounding box center [902, 256] width 17 height 46
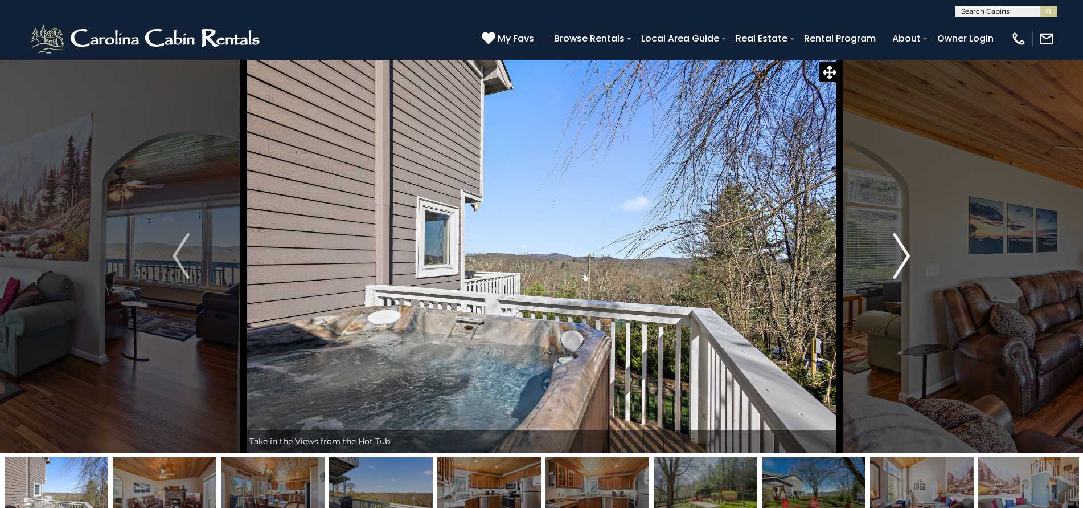
click at [901, 249] on img "Next" at bounding box center [902, 256] width 17 height 46
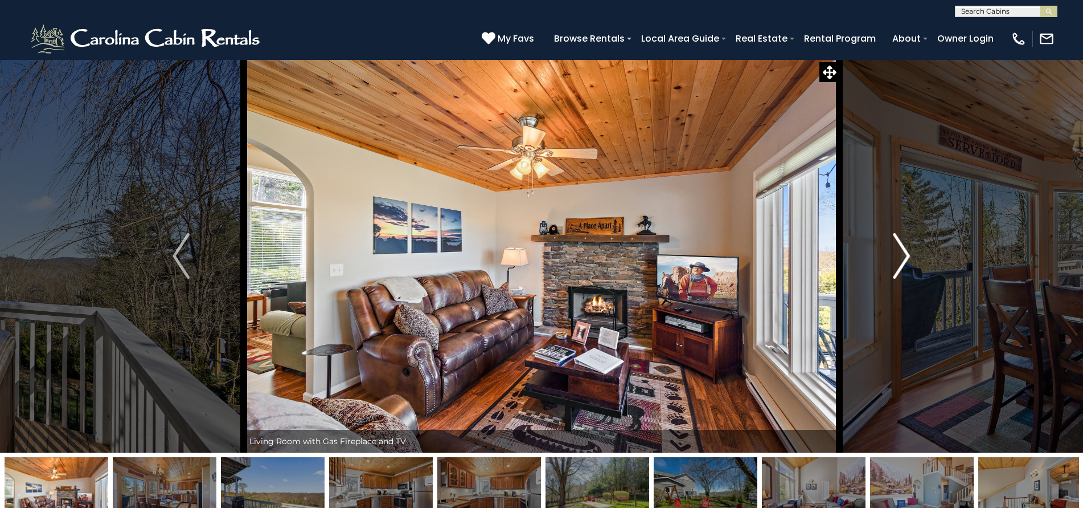
click at [901, 249] on img "Next" at bounding box center [902, 256] width 17 height 46
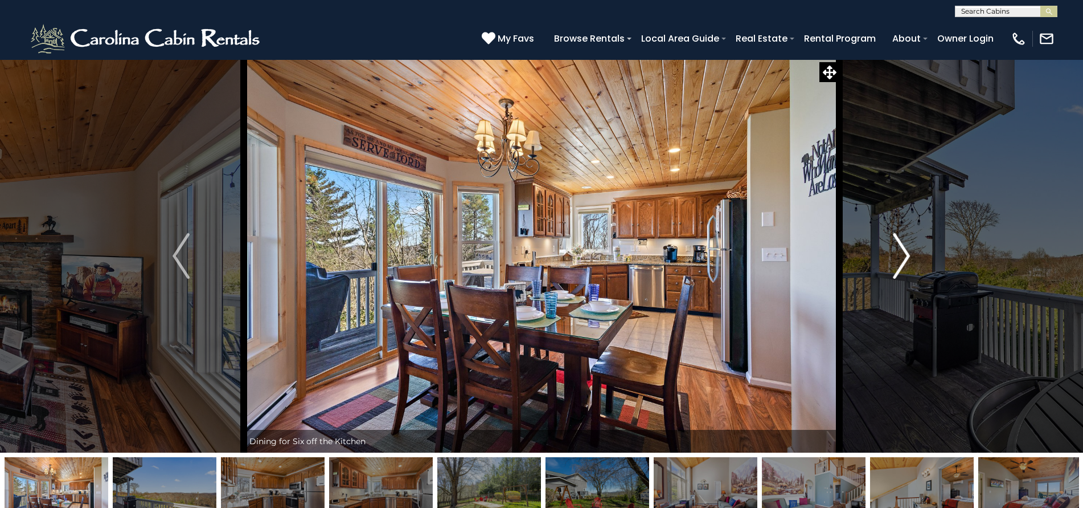
click at [901, 249] on img "Next" at bounding box center [902, 256] width 17 height 46
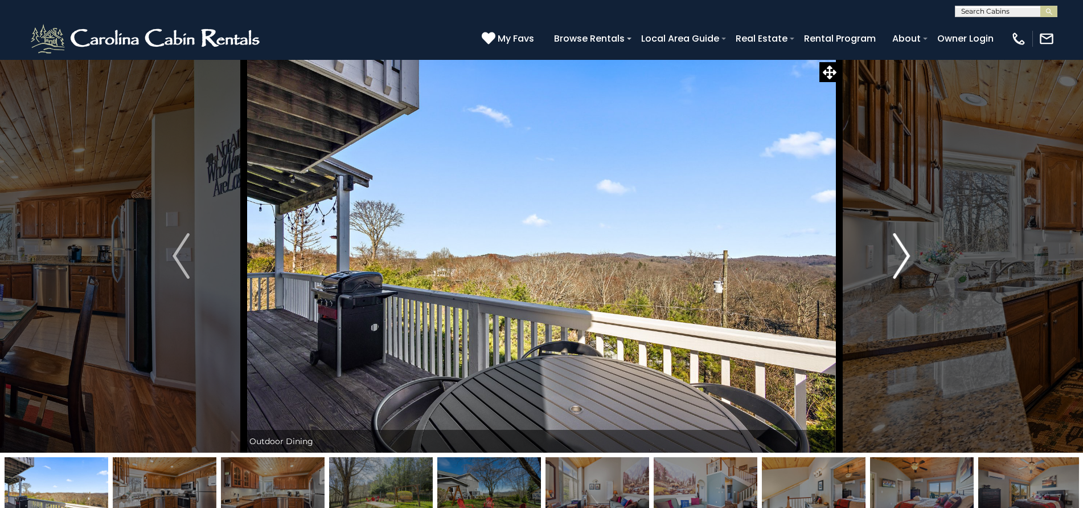
click at [901, 249] on img "Next" at bounding box center [902, 256] width 17 height 46
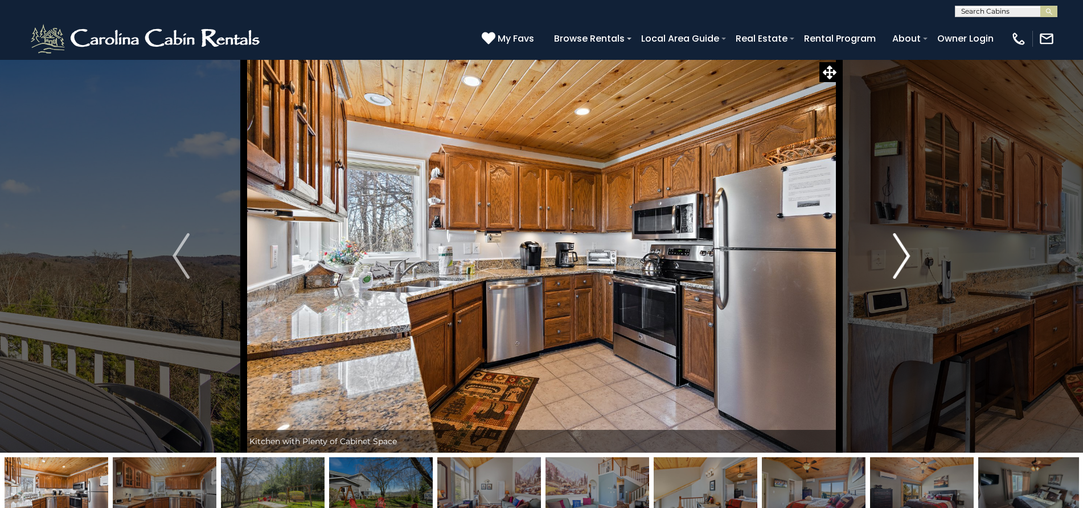
click at [901, 249] on img "Next" at bounding box center [902, 256] width 17 height 46
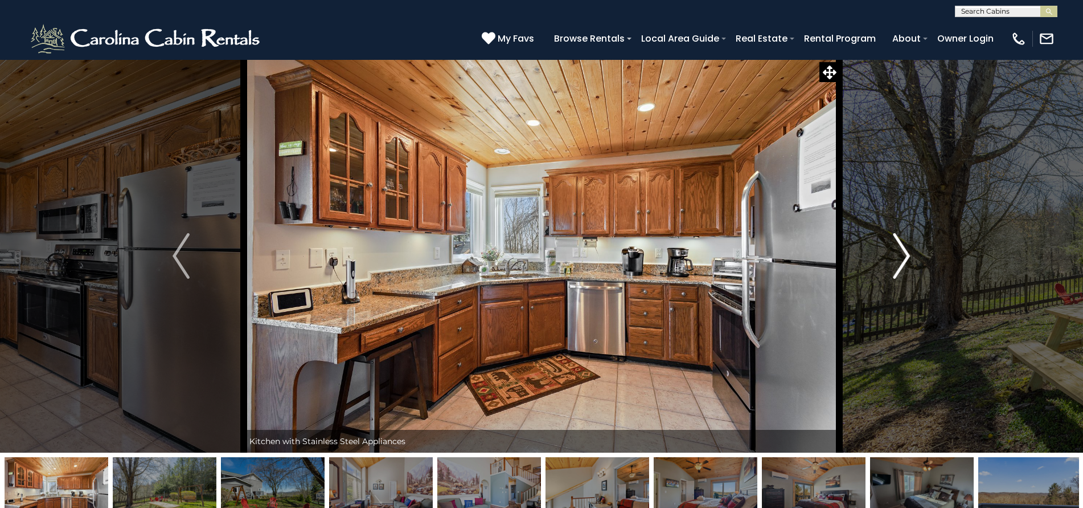
click at [901, 249] on img "Next" at bounding box center [902, 256] width 17 height 46
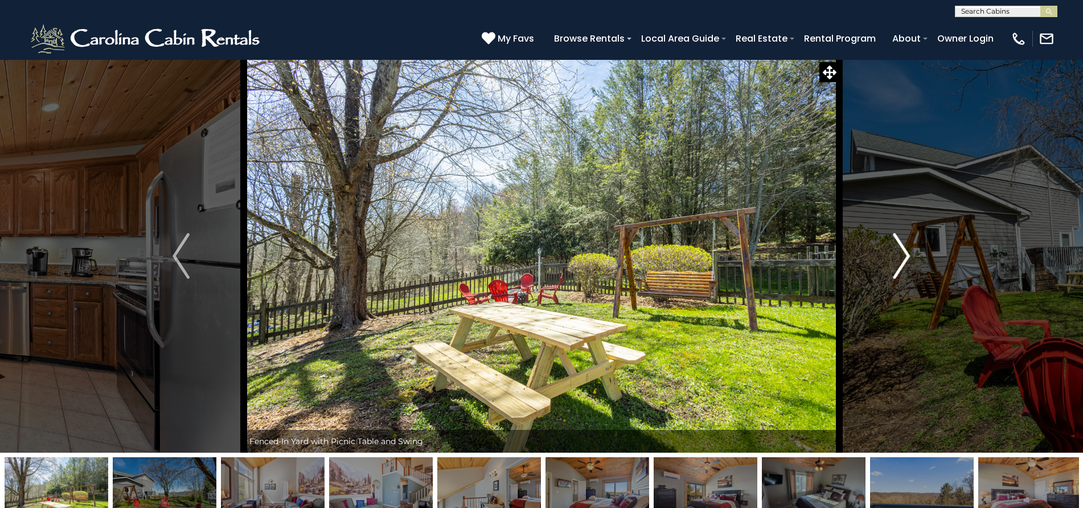
click at [901, 249] on img "Next" at bounding box center [902, 256] width 17 height 46
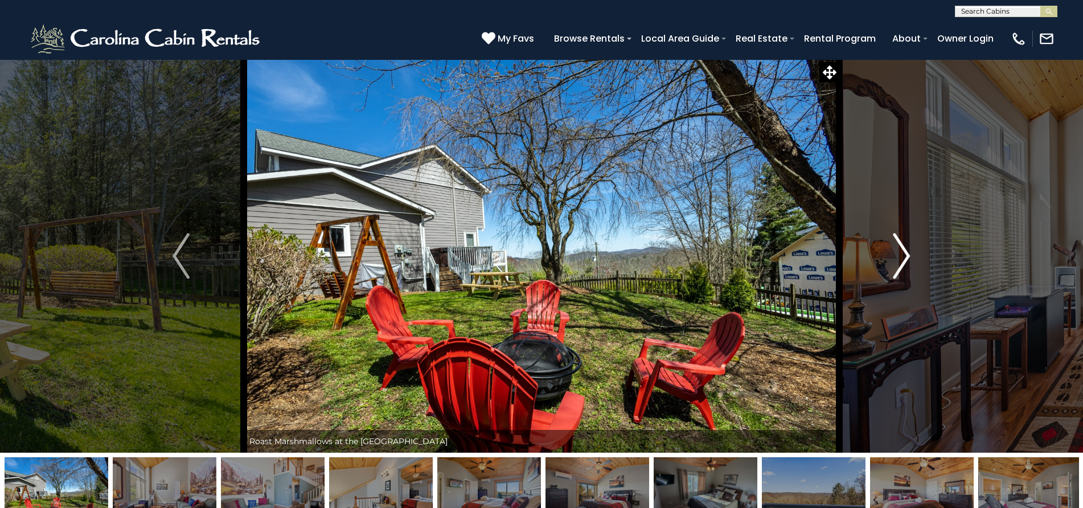
click at [901, 249] on img "Next" at bounding box center [902, 256] width 17 height 46
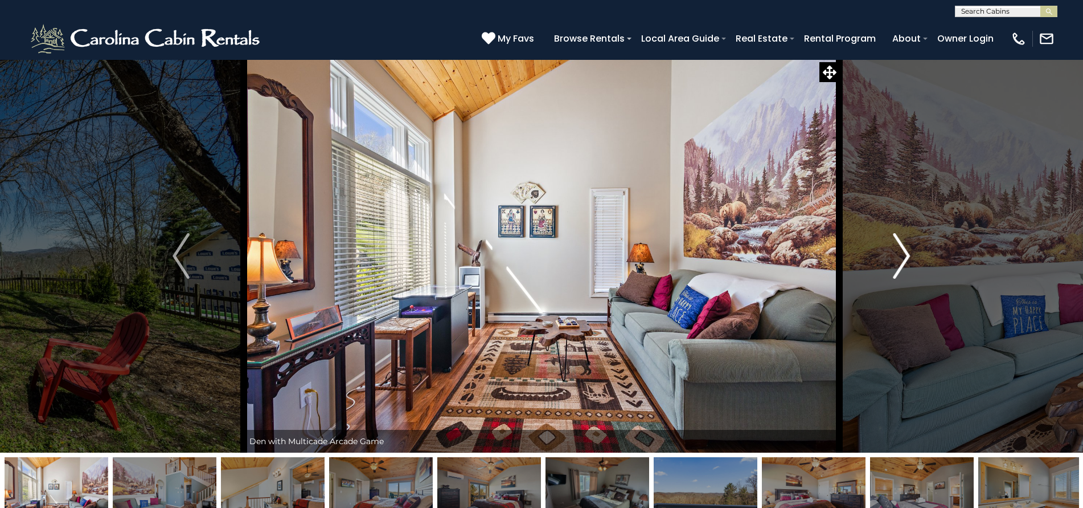
click at [901, 249] on img "Next" at bounding box center [902, 256] width 17 height 46
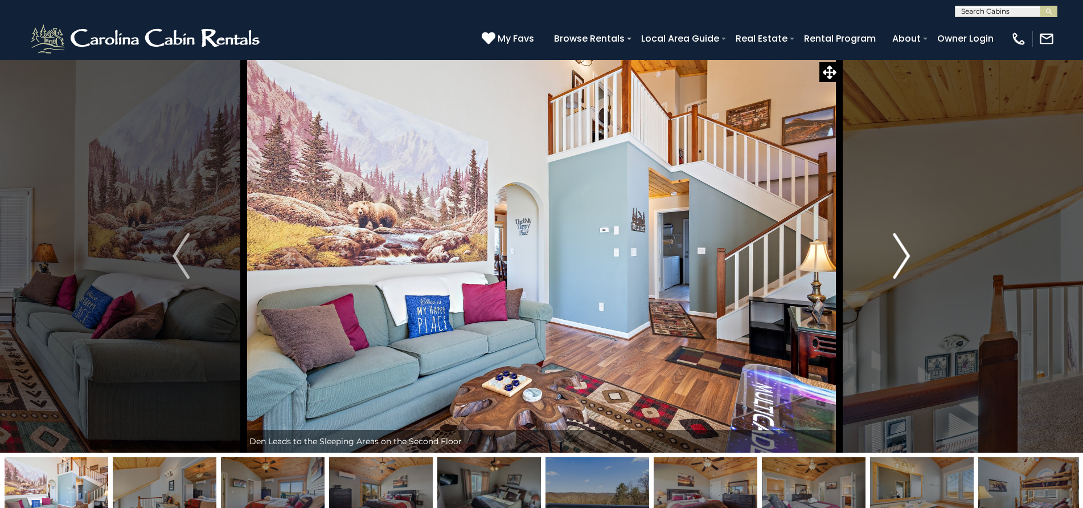
click at [901, 249] on img "Next" at bounding box center [902, 256] width 17 height 46
